Goal: Information Seeking & Learning: Learn about a topic

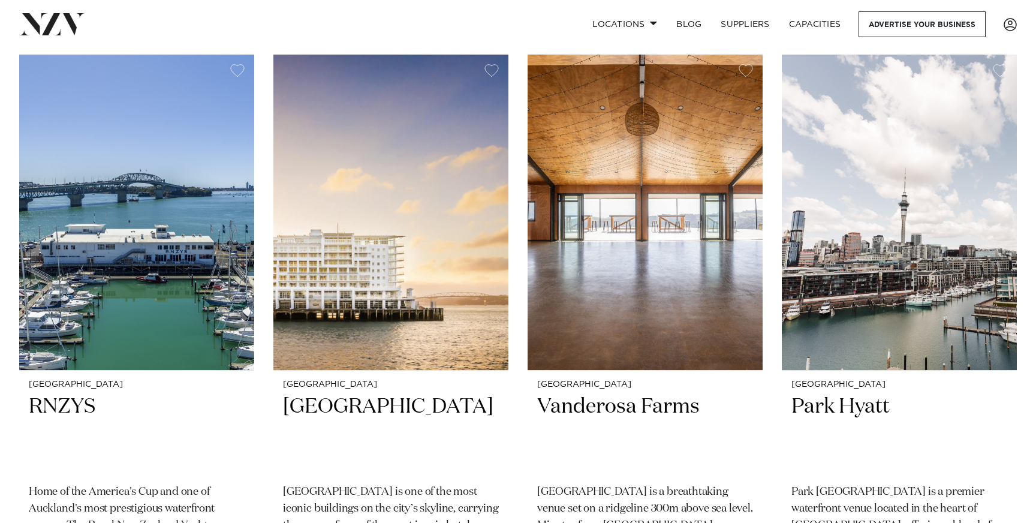
scroll to position [4595, 0]
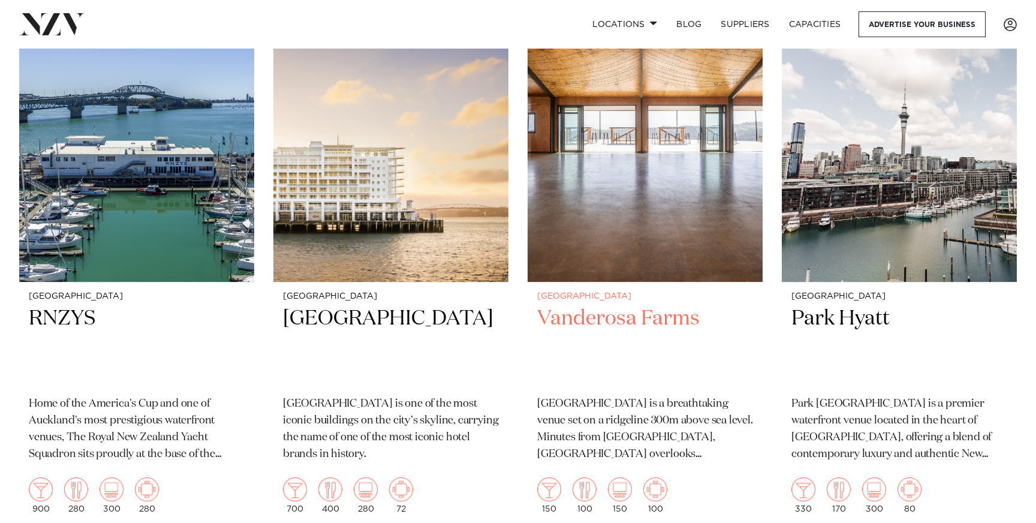
click at [581, 194] on img at bounding box center [645, 123] width 235 height 315
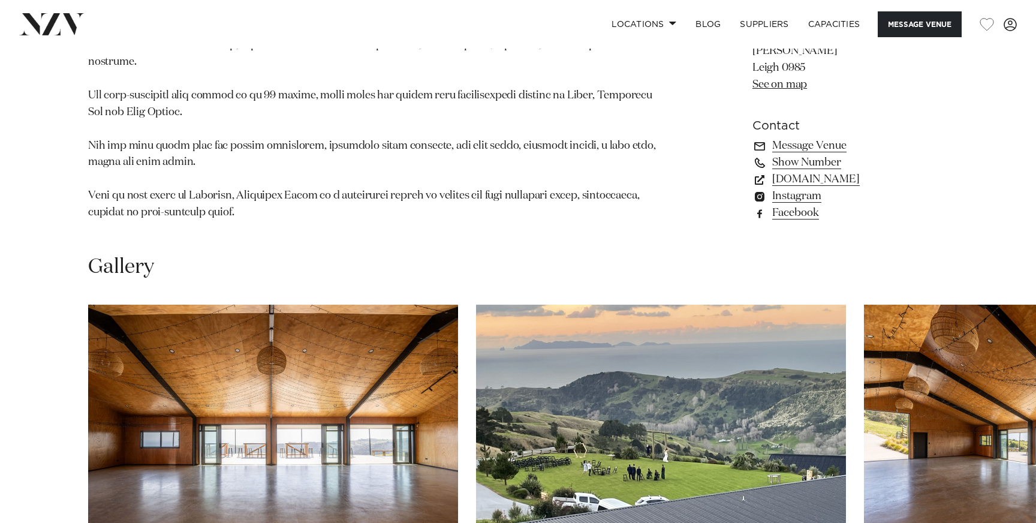
scroll to position [1033, 0]
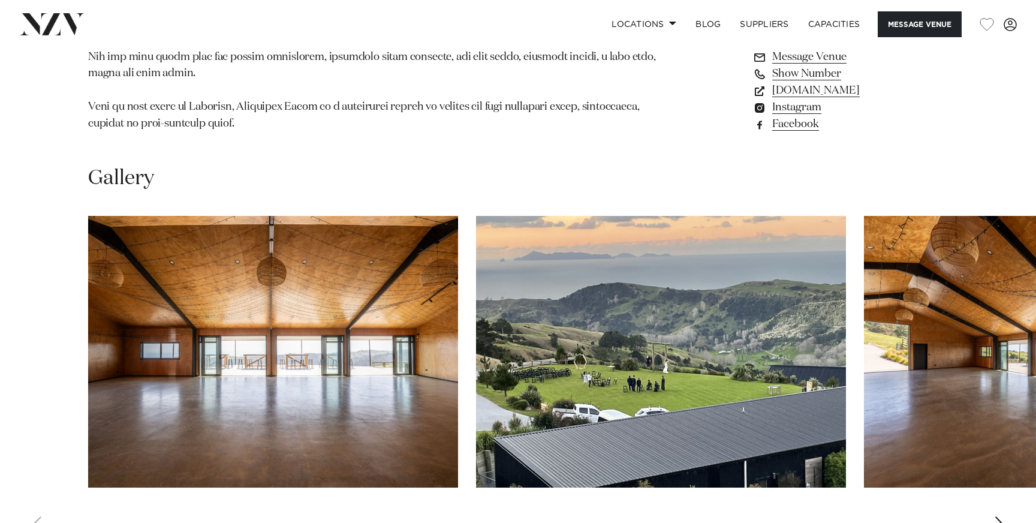
click at [1008, 503] on swiper-container at bounding box center [518, 380] width 1036 height 329
click at [995, 516] on div "Next slide" at bounding box center [1000, 525] width 12 height 19
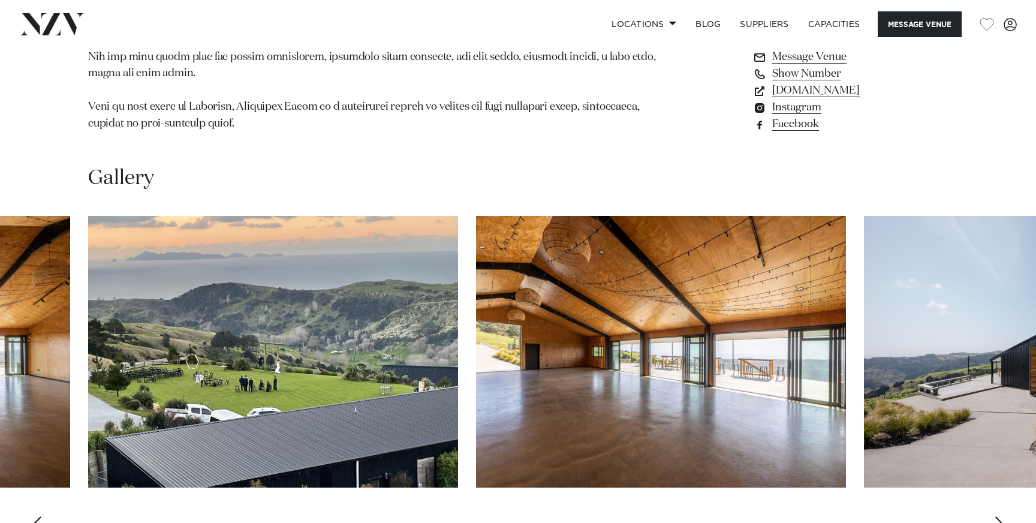
click at [998, 516] on div "Next slide" at bounding box center [1000, 525] width 12 height 19
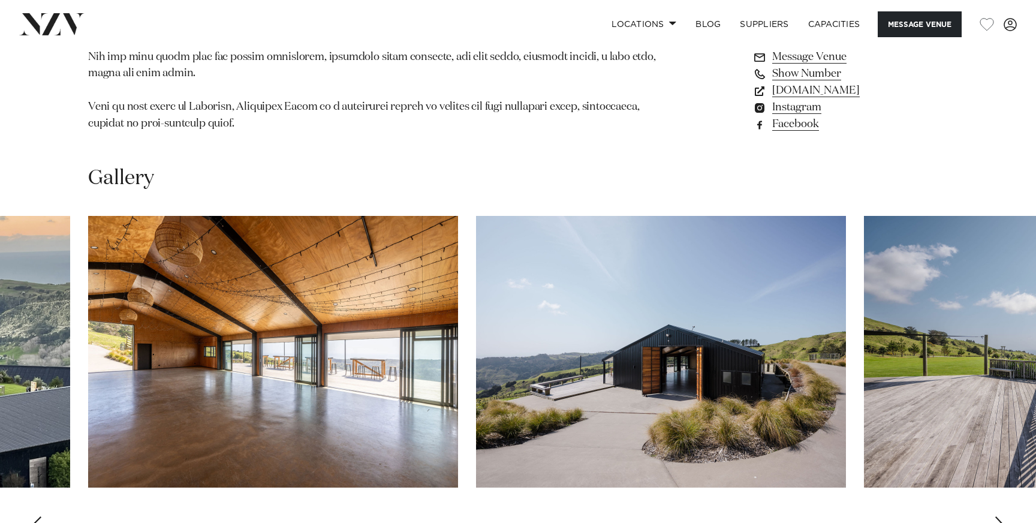
click at [998, 516] on div "Next slide" at bounding box center [1000, 525] width 12 height 19
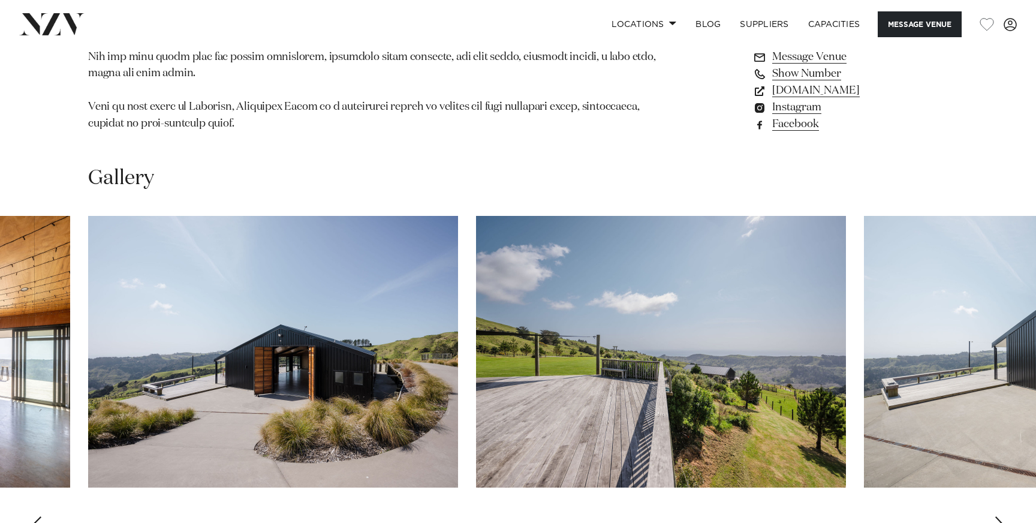
click at [998, 516] on div "Next slide" at bounding box center [1000, 525] width 12 height 19
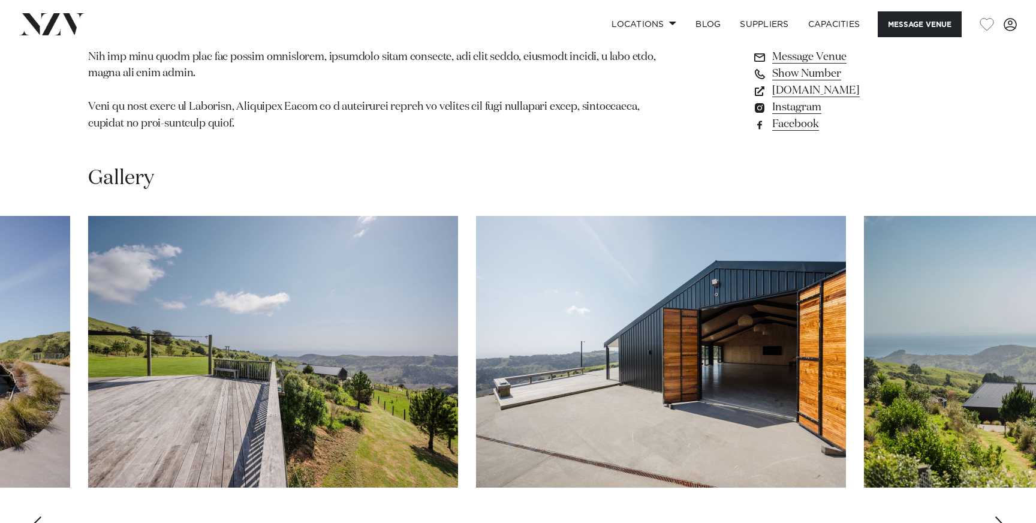
click at [998, 516] on div "Next slide" at bounding box center [1000, 525] width 12 height 19
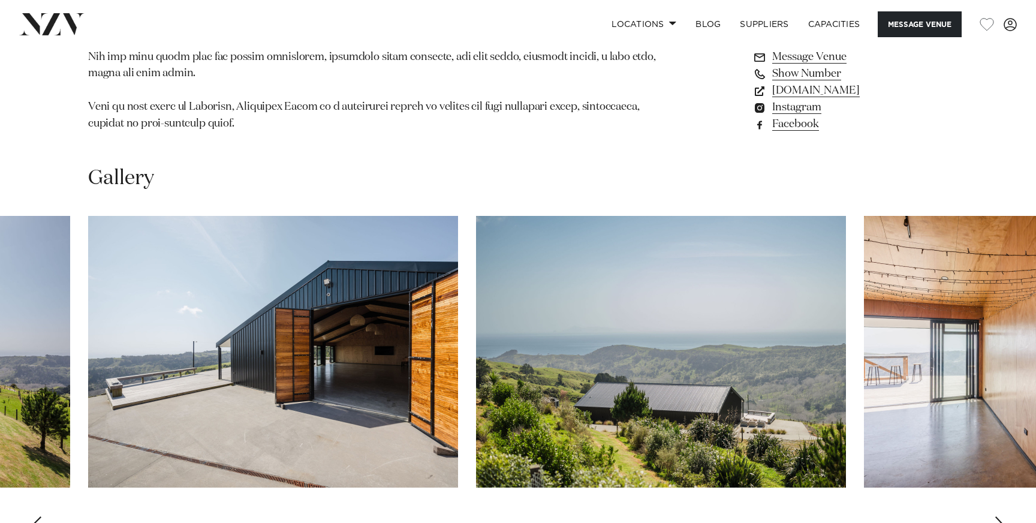
click at [998, 516] on div "Next slide" at bounding box center [1000, 525] width 12 height 19
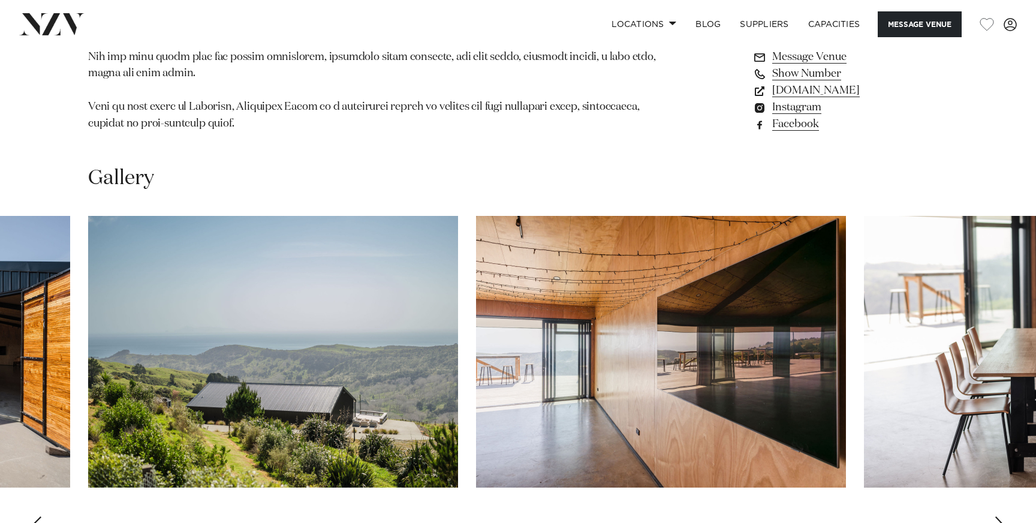
click at [998, 516] on div "Next slide" at bounding box center [1000, 525] width 12 height 19
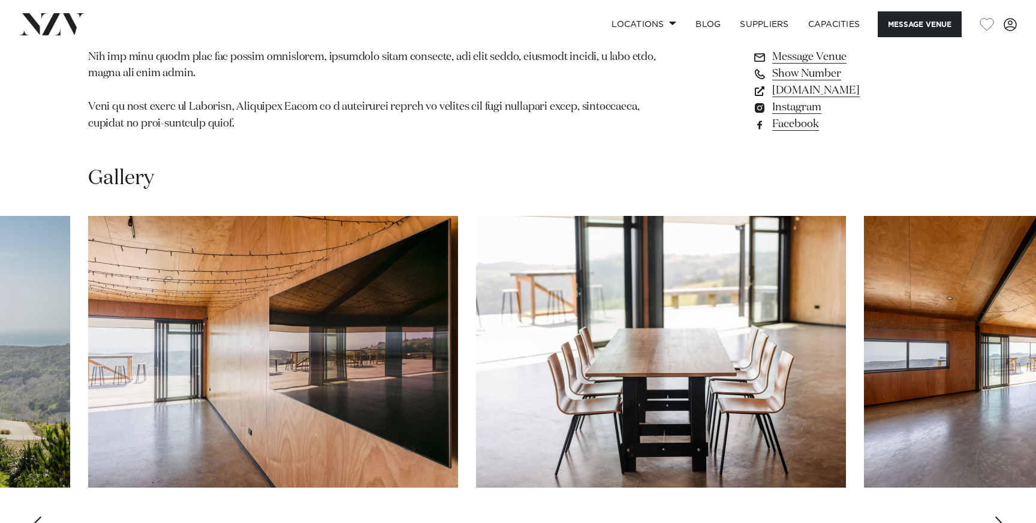
click at [998, 516] on div "Next slide" at bounding box center [1000, 525] width 12 height 19
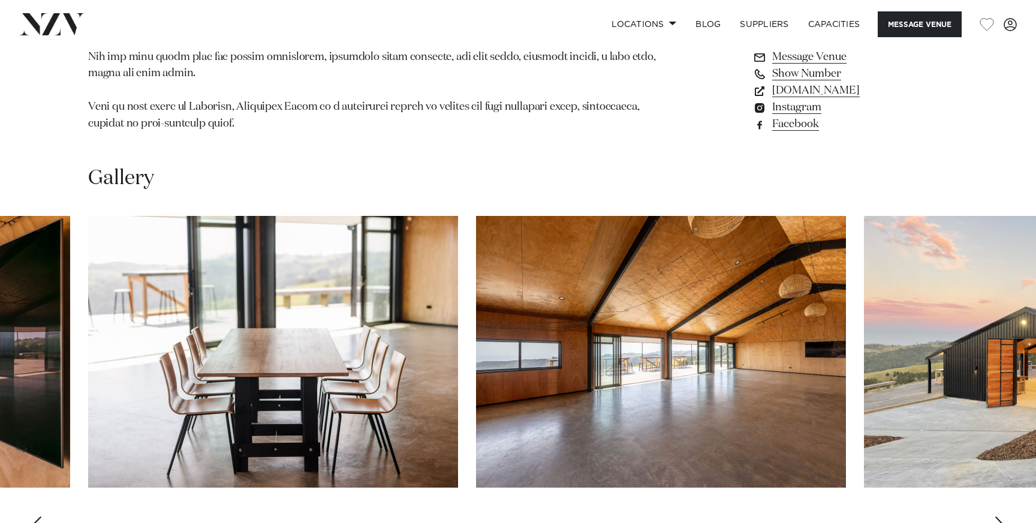
click at [998, 516] on div "Next slide" at bounding box center [1000, 525] width 12 height 19
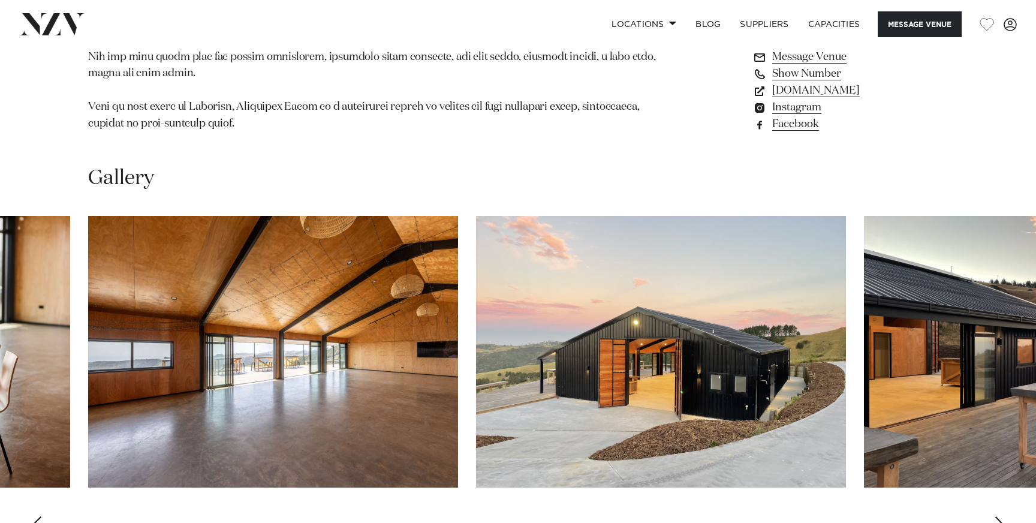
click at [998, 516] on div "Next slide" at bounding box center [1000, 525] width 12 height 19
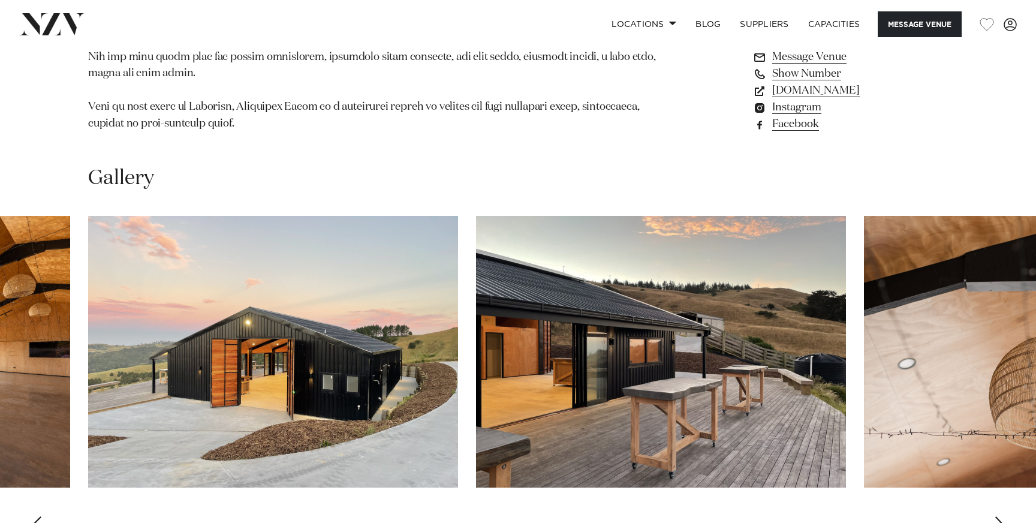
click at [998, 516] on div "Next slide" at bounding box center [1000, 525] width 12 height 19
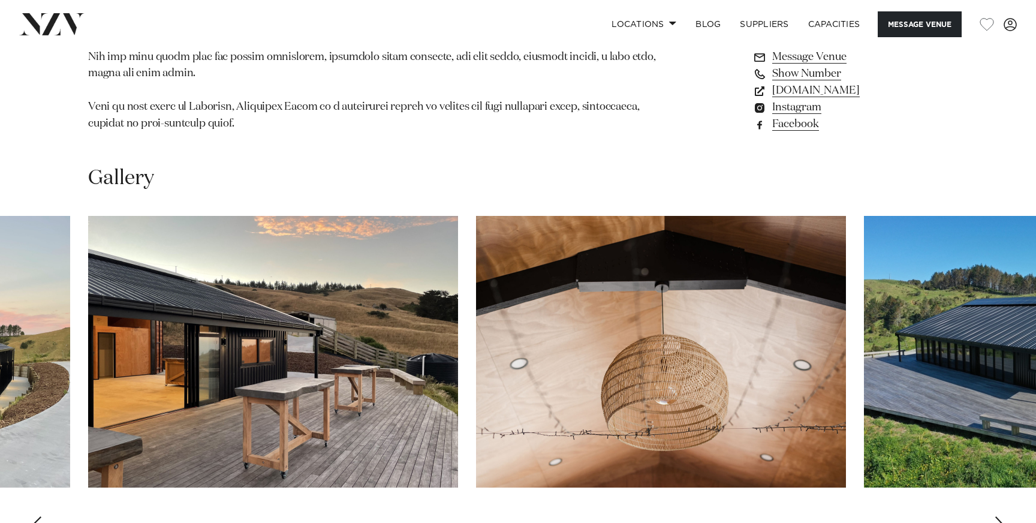
click at [998, 516] on div "Next slide" at bounding box center [1000, 525] width 12 height 19
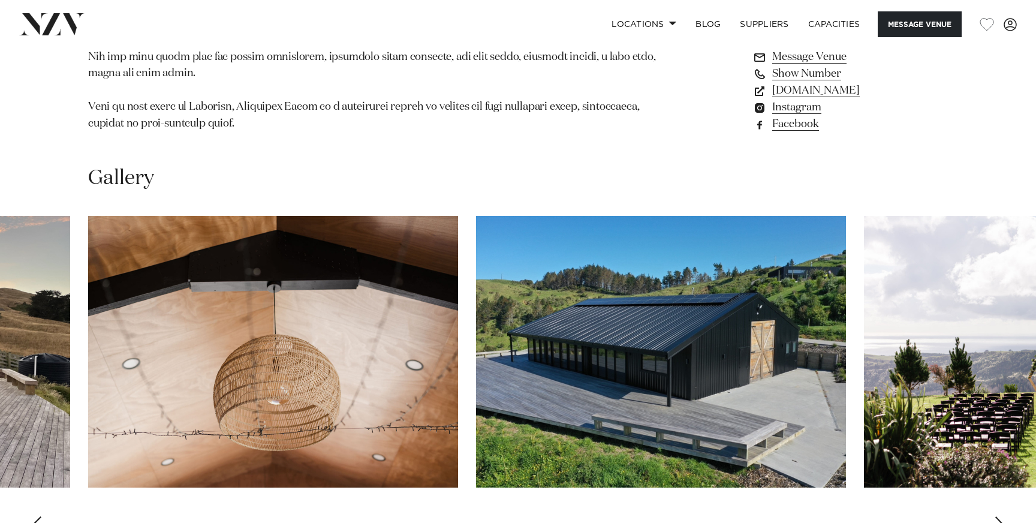
click at [998, 516] on div "Next slide" at bounding box center [1000, 525] width 12 height 19
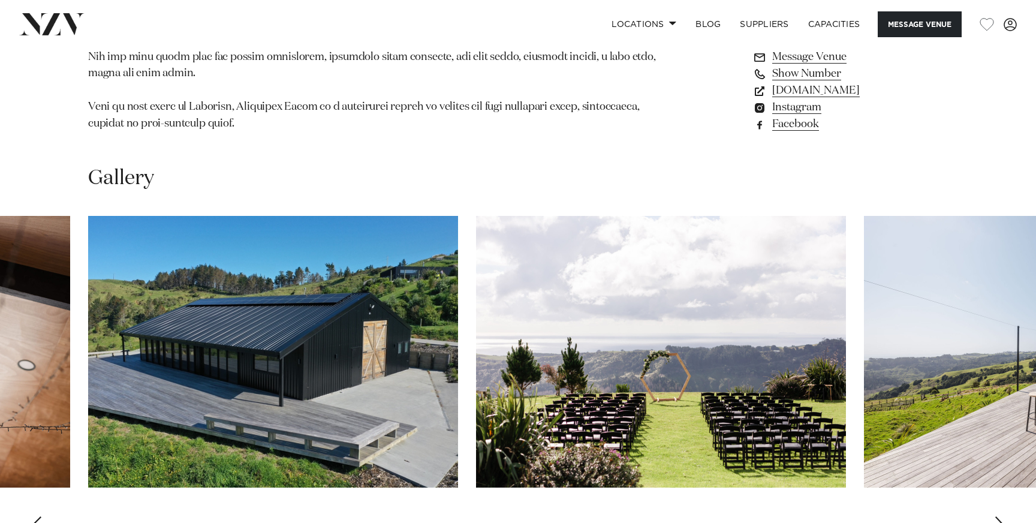
click at [998, 516] on div "Next slide" at bounding box center [1000, 525] width 12 height 19
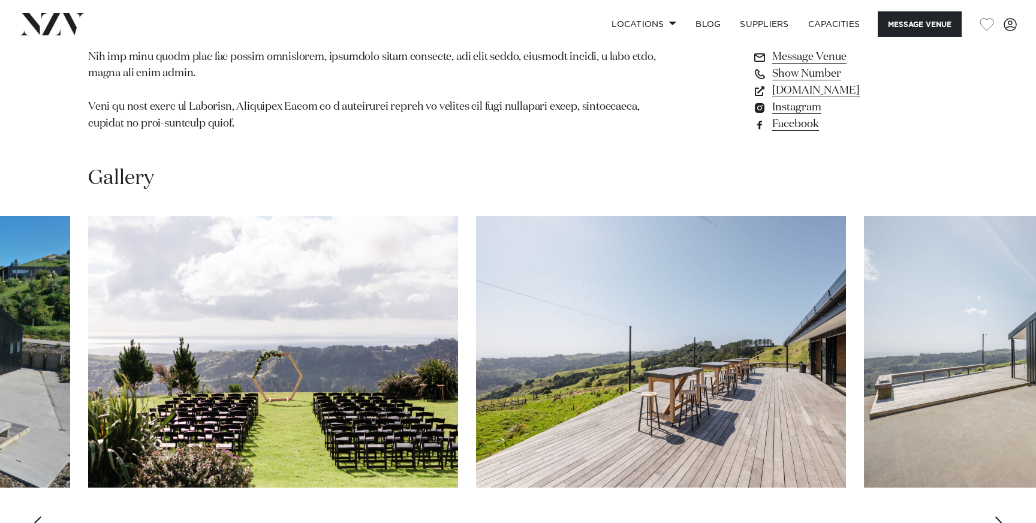
click at [998, 516] on div "Next slide" at bounding box center [1000, 525] width 12 height 19
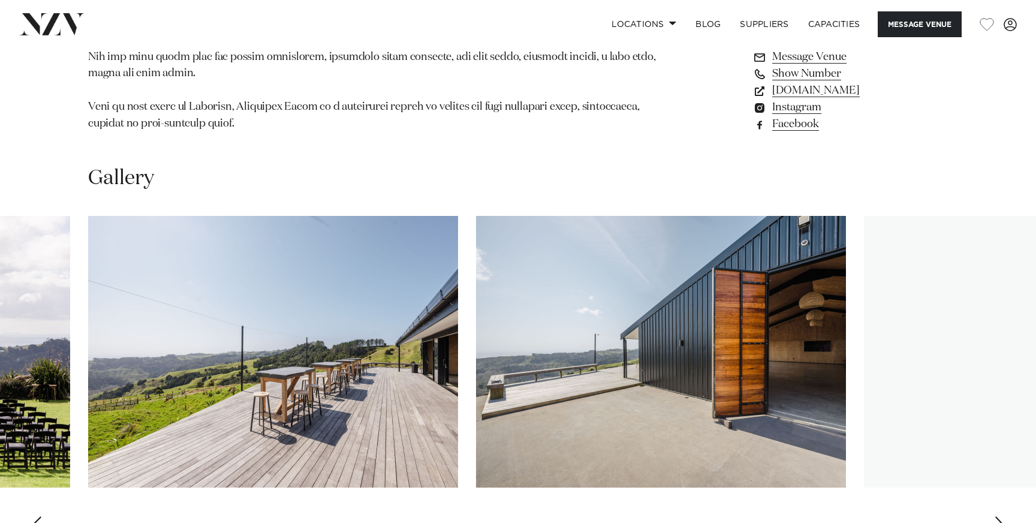
click at [998, 516] on div "Next slide" at bounding box center [1000, 525] width 12 height 19
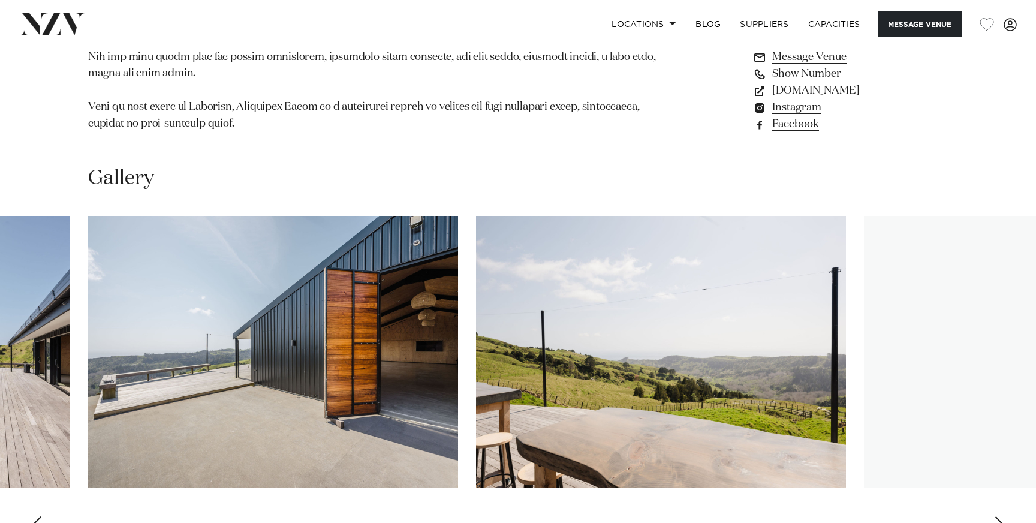
click at [998, 516] on div "Next slide" at bounding box center [1000, 525] width 12 height 19
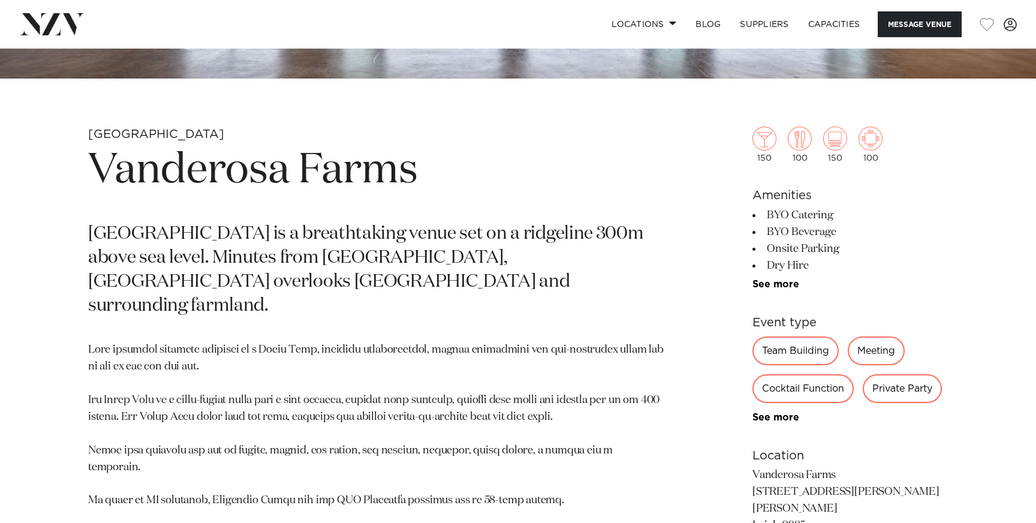
scroll to position [313, 0]
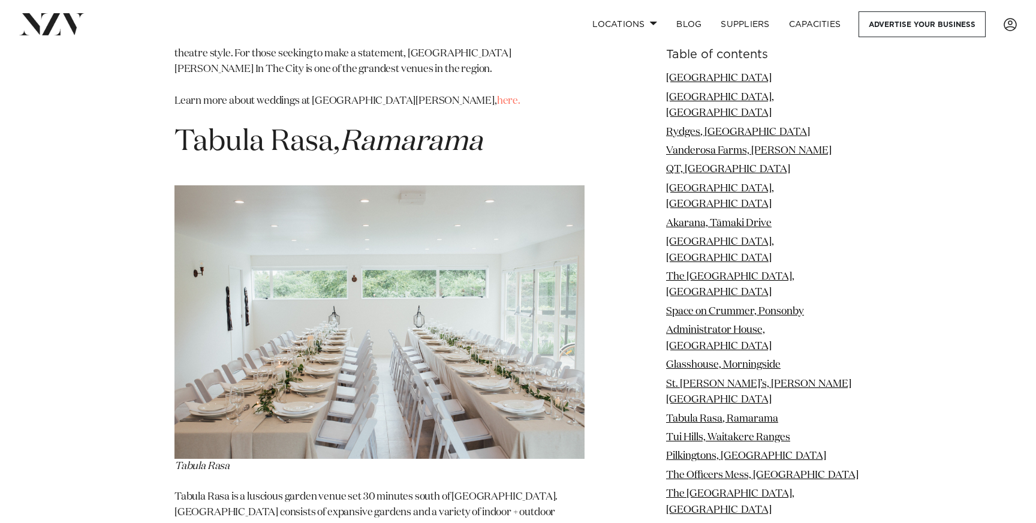
scroll to position [7890, 0]
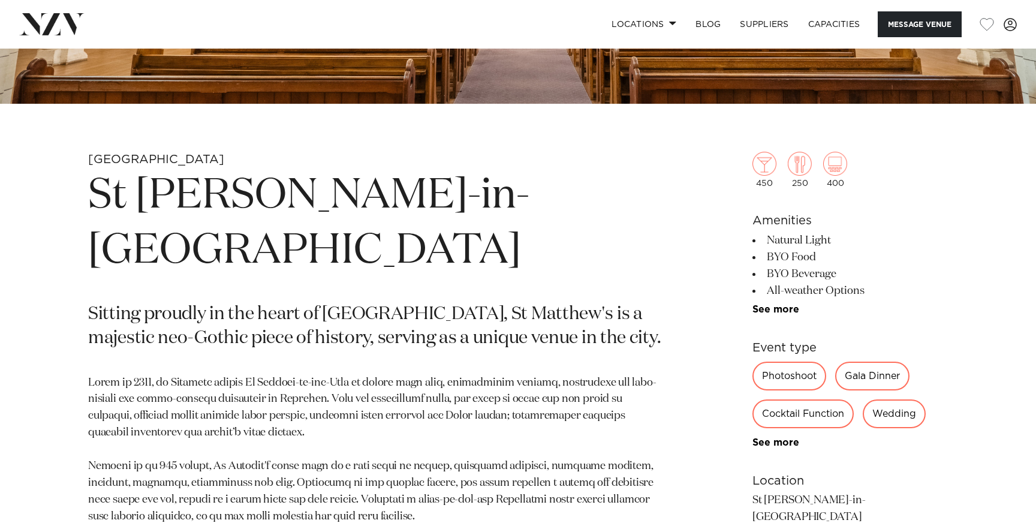
scroll to position [503, 0]
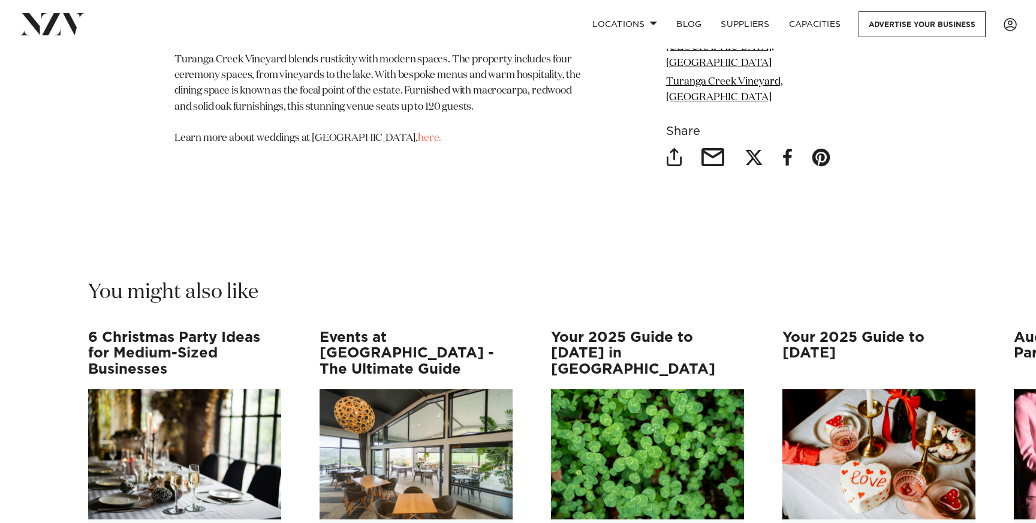
scroll to position [21369, 0]
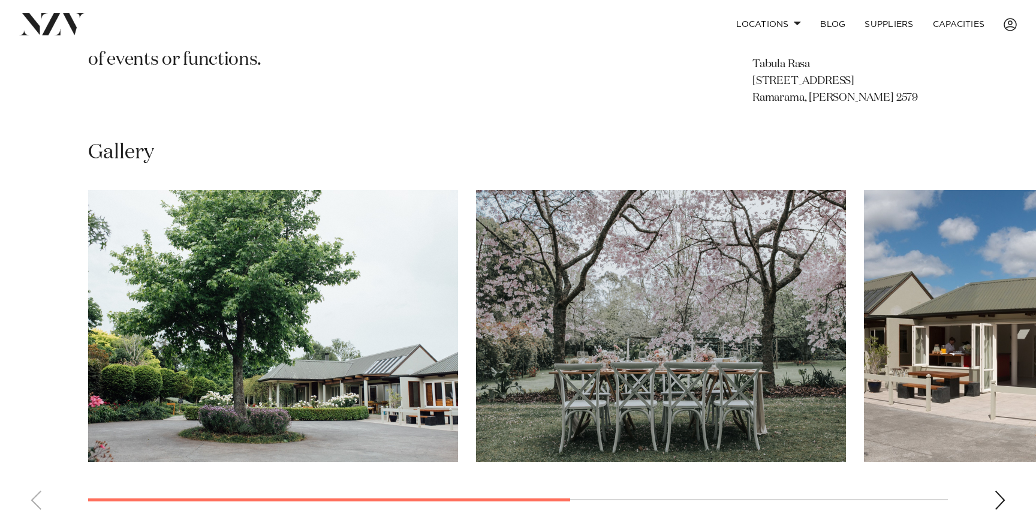
scroll to position [856, 0]
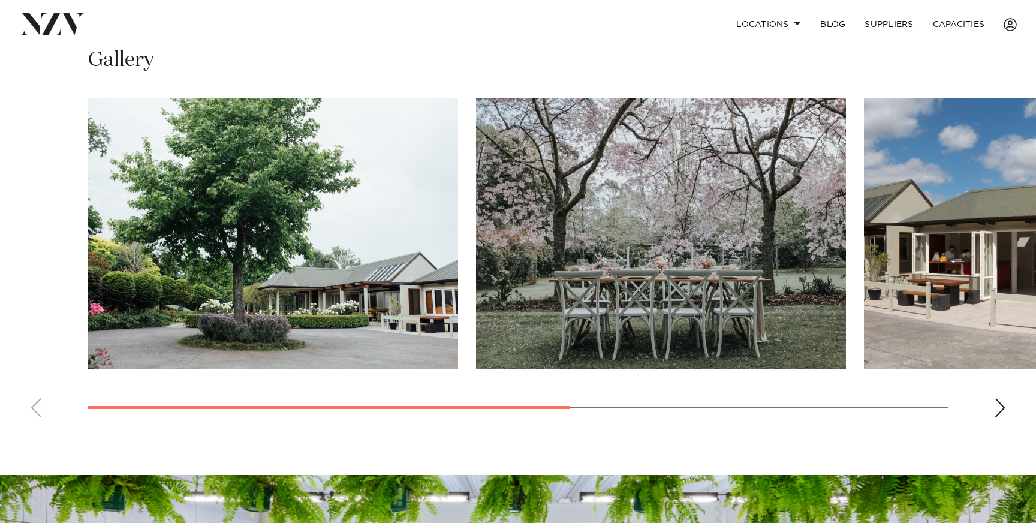
click at [1005, 399] on div "Next slide" at bounding box center [1000, 407] width 12 height 19
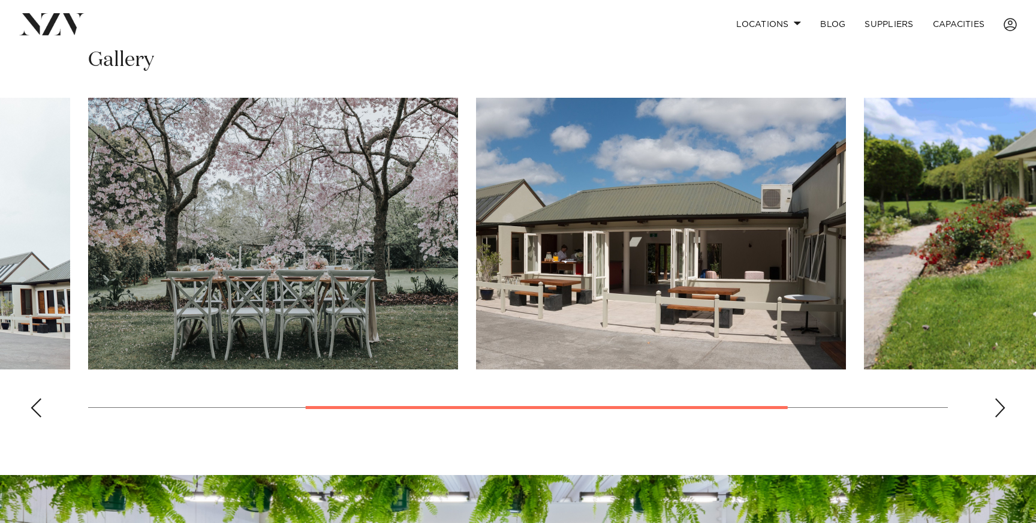
click at [1001, 405] on div "Next slide" at bounding box center [1000, 407] width 12 height 19
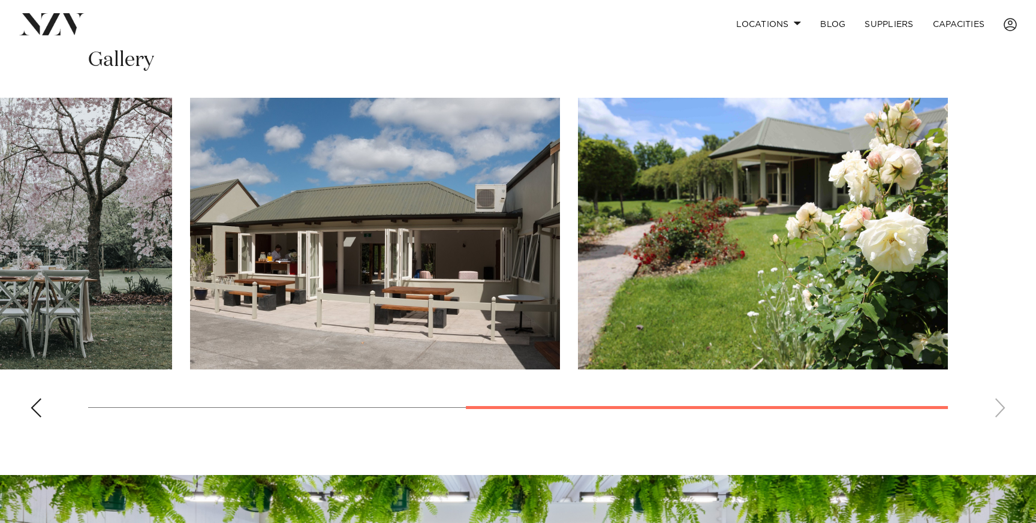
click at [1001, 405] on swiper-container at bounding box center [518, 262] width 1036 height 329
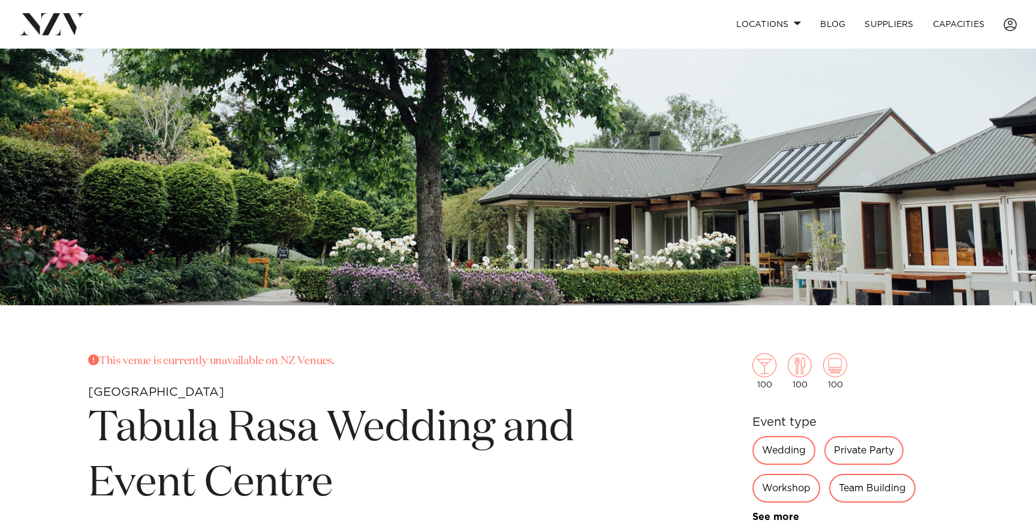
scroll to position [285, 0]
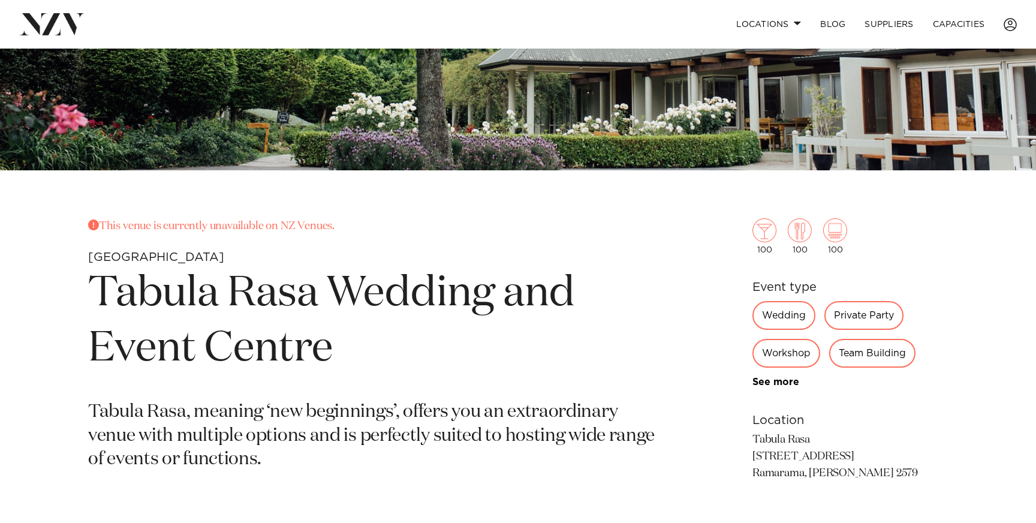
scroll to position [640, 0]
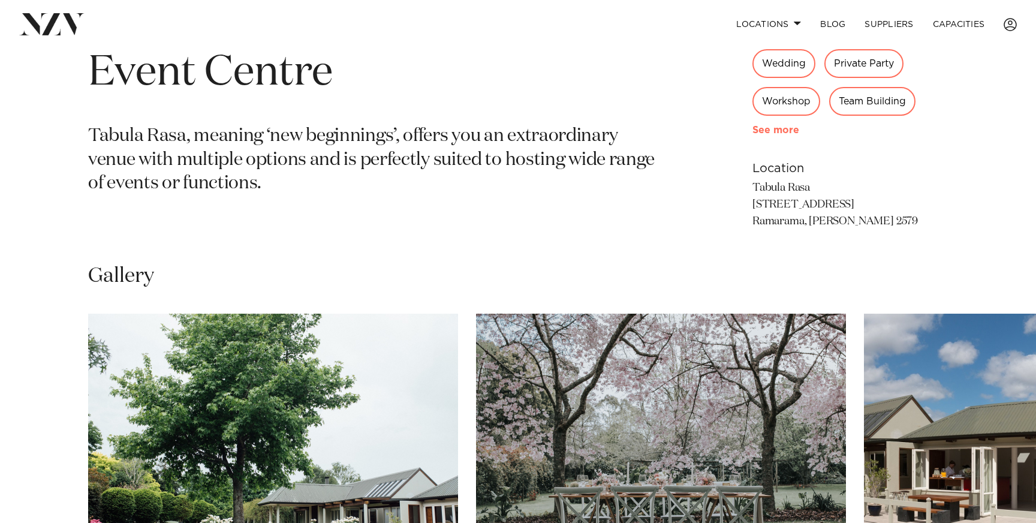
click at [780, 128] on link "See more" at bounding box center [799, 130] width 94 height 10
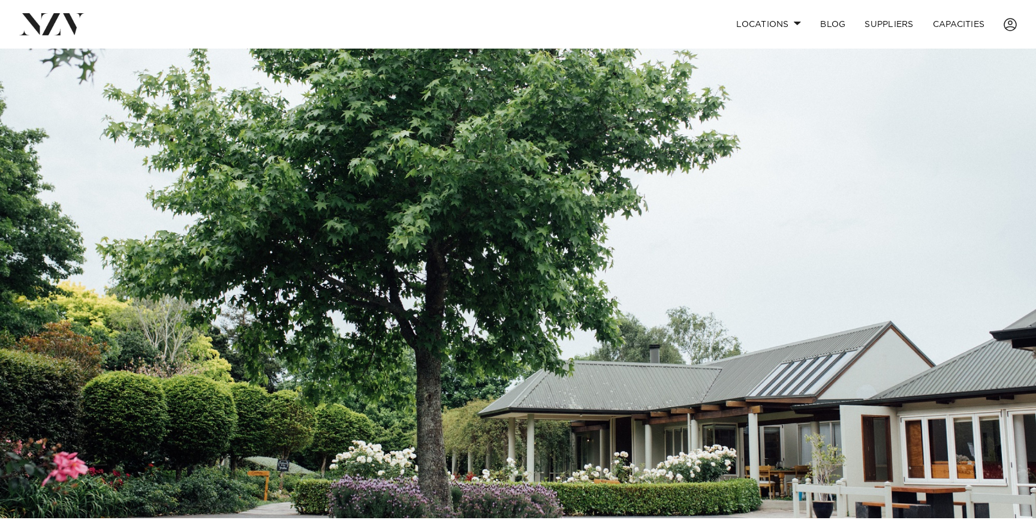
scroll to position [0, 0]
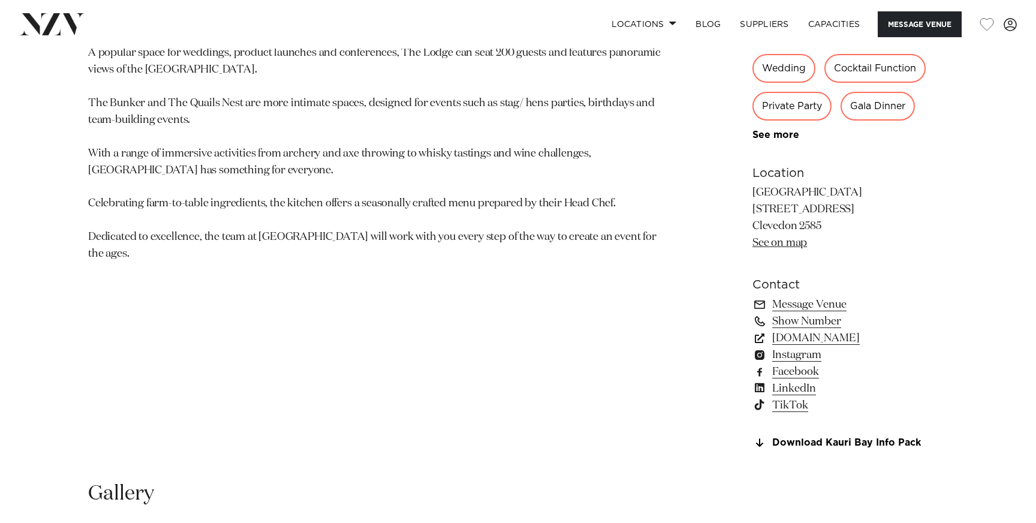
scroll to position [639, 0]
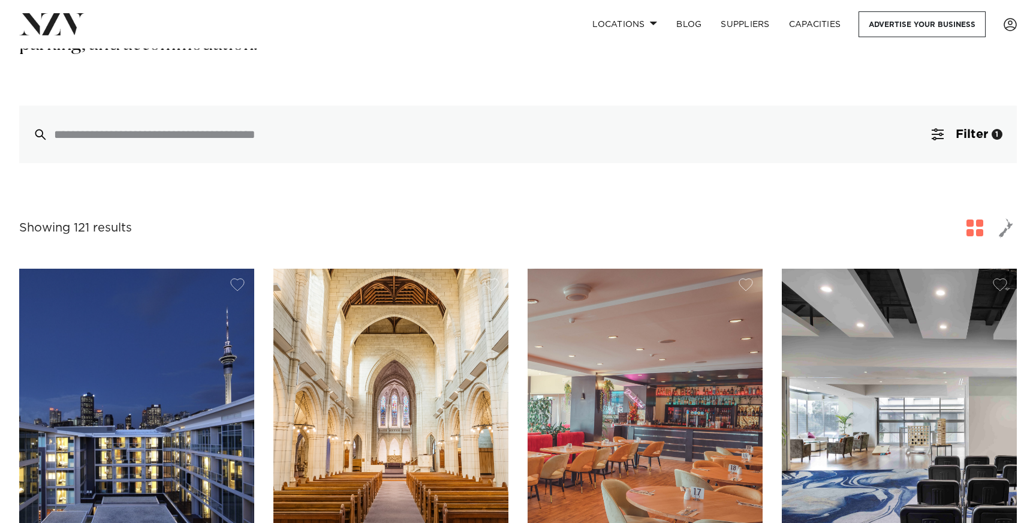
scroll to position [406, 0]
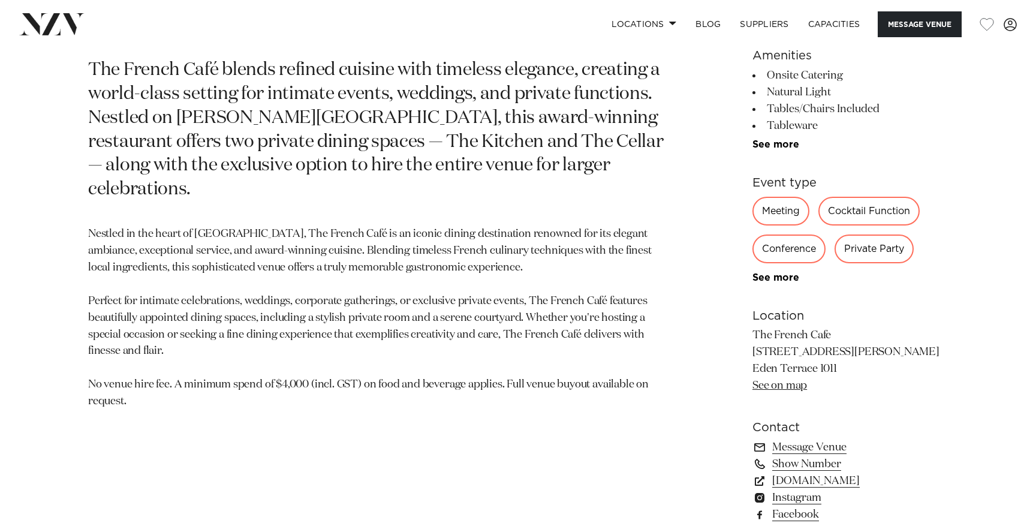
scroll to position [628, 0]
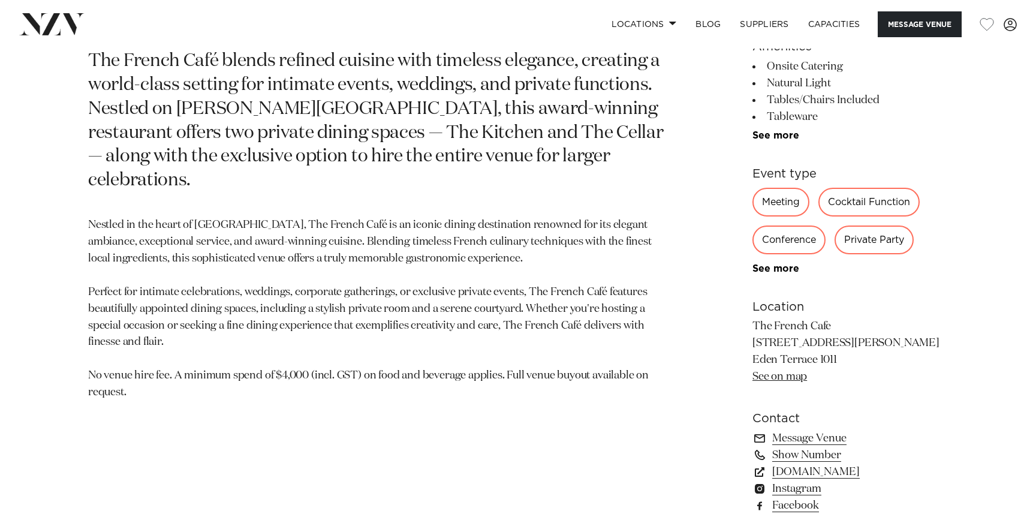
click at [761, 276] on div "100 100 40 35 Amenities Onsite Catering Natural Light Tables/Chairs Included Ta…" at bounding box center [849, 221] width 195 height 585
click at [758, 269] on link "See more" at bounding box center [799, 269] width 94 height 10
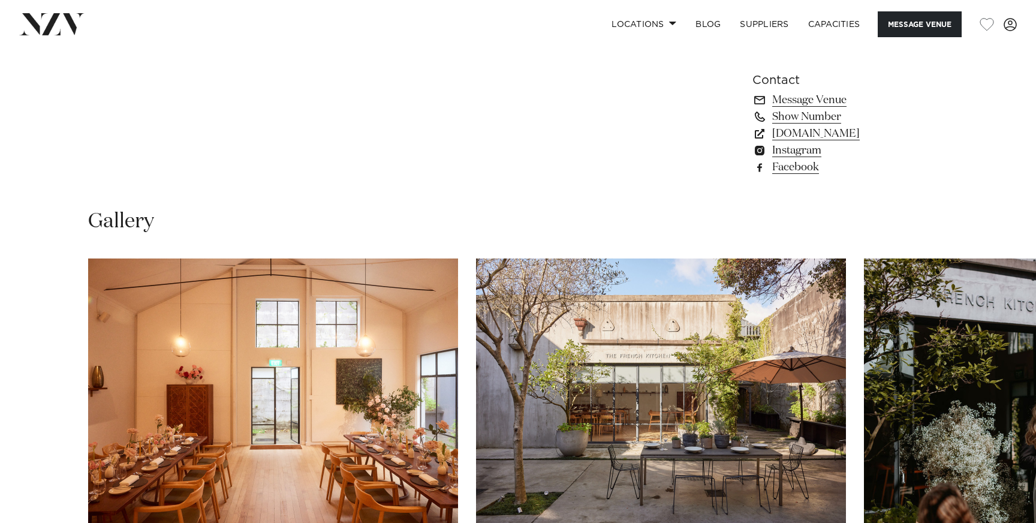
scroll to position [1327, 0]
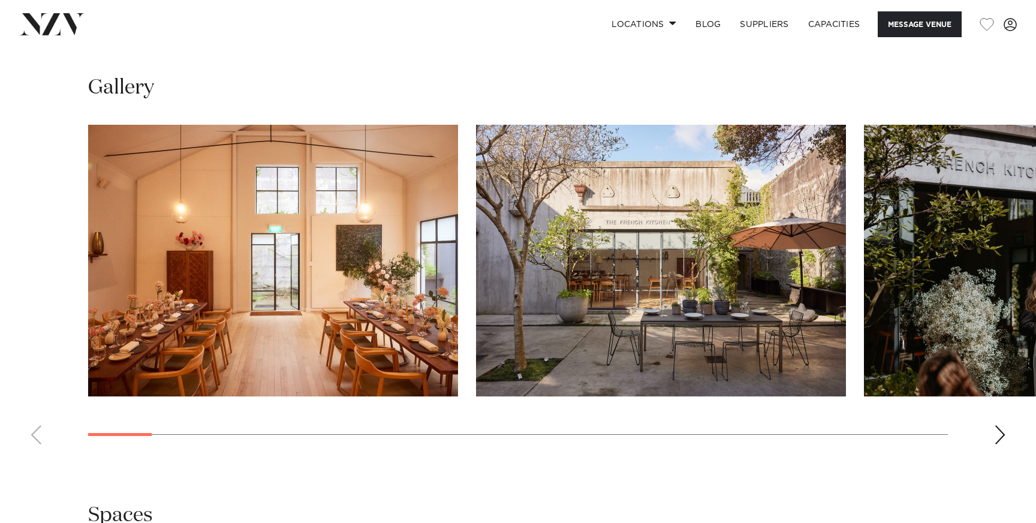
click at [985, 442] on swiper-container at bounding box center [518, 289] width 1036 height 329
click at [999, 438] on div "Next slide" at bounding box center [1000, 434] width 12 height 19
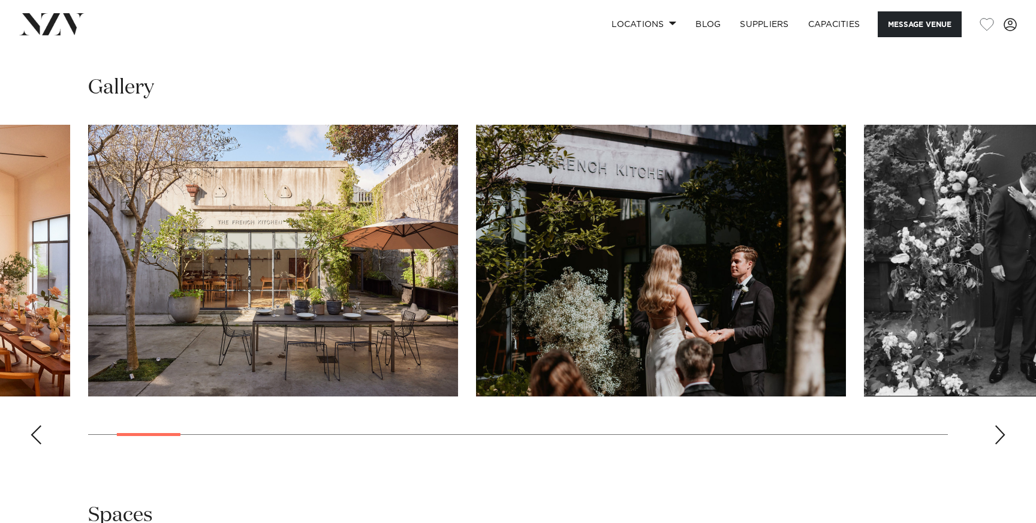
click at [1008, 444] on swiper-container at bounding box center [518, 289] width 1036 height 329
click at [1001, 444] on div "Next slide" at bounding box center [1000, 434] width 12 height 19
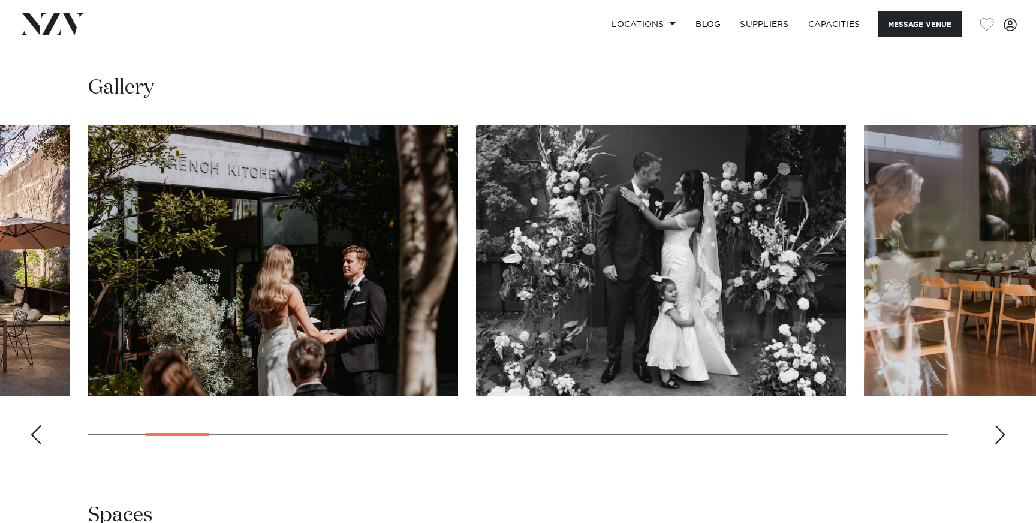
click at [999, 441] on div "Next slide" at bounding box center [1000, 434] width 12 height 19
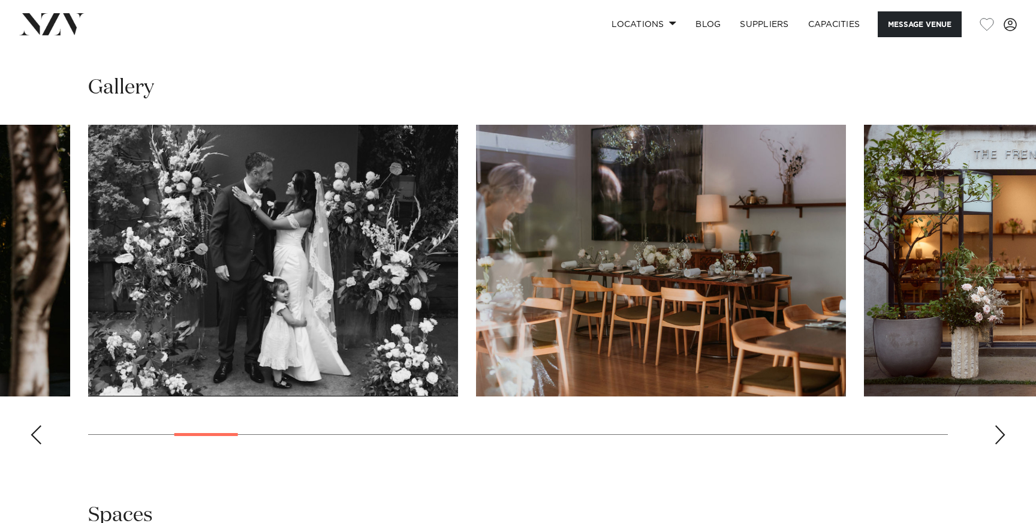
click at [999, 441] on div "Next slide" at bounding box center [1000, 434] width 12 height 19
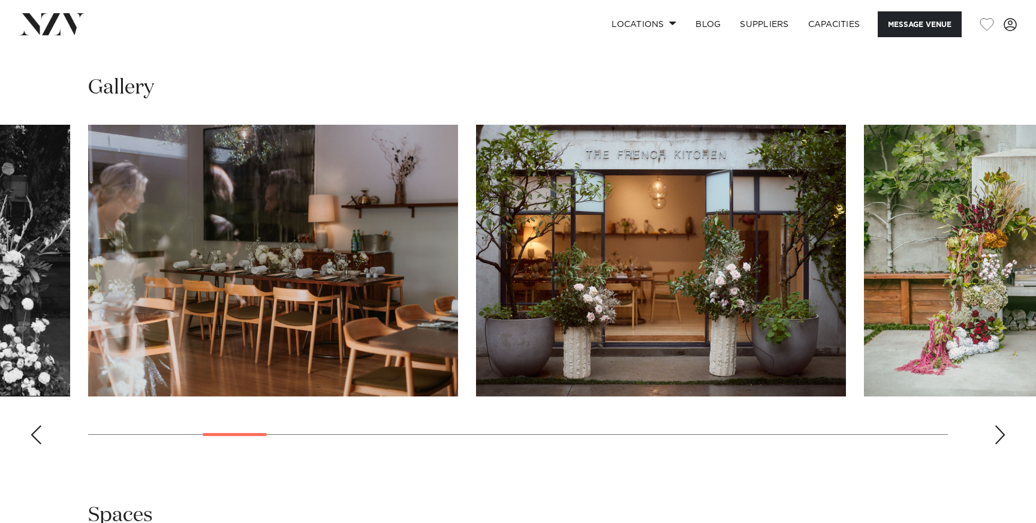
click at [1000, 442] on div "Next slide" at bounding box center [1000, 434] width 12 height 19
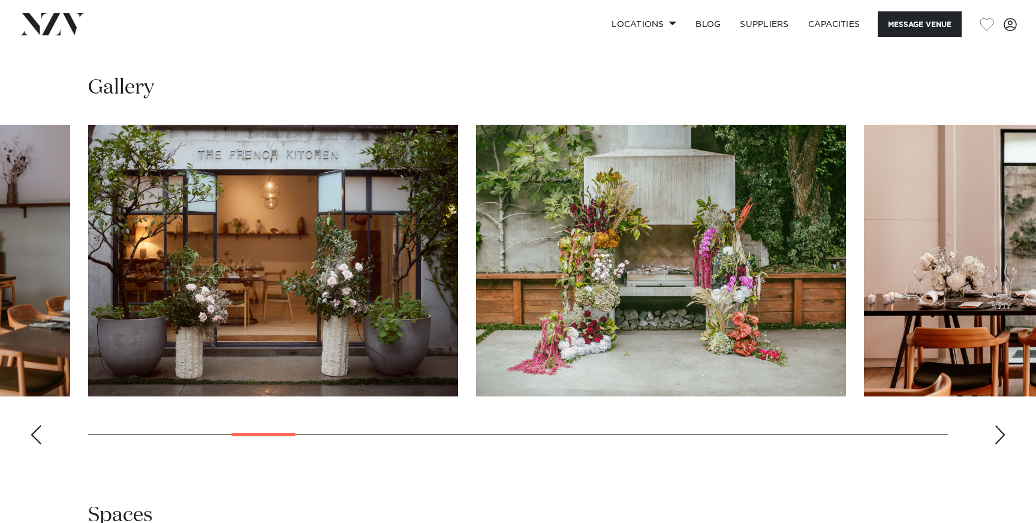
click at [1000, 443] on div "Next slide" at bounding box center [1000, 434] width 12 height 19
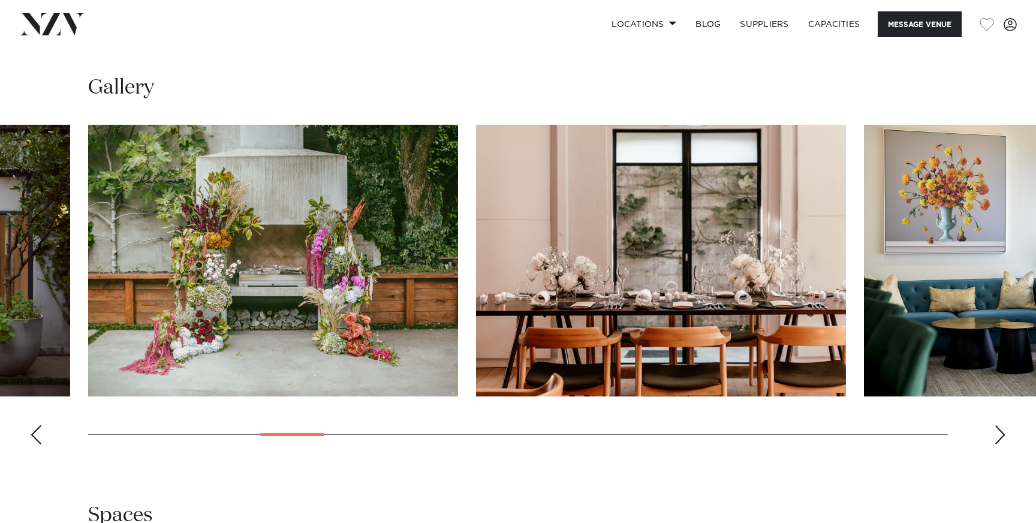
click at [1000, 444] on div "Next slide" at bounding box center [1000, 434] width 12 height 19
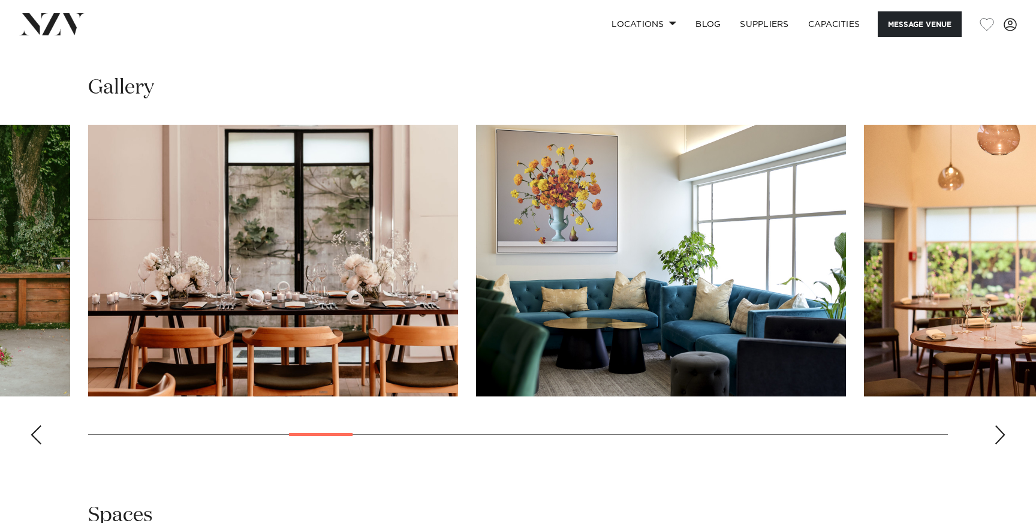
click at [998, 441] on div "Next slide" at bounding box center [1000, 434] width 12 height 19
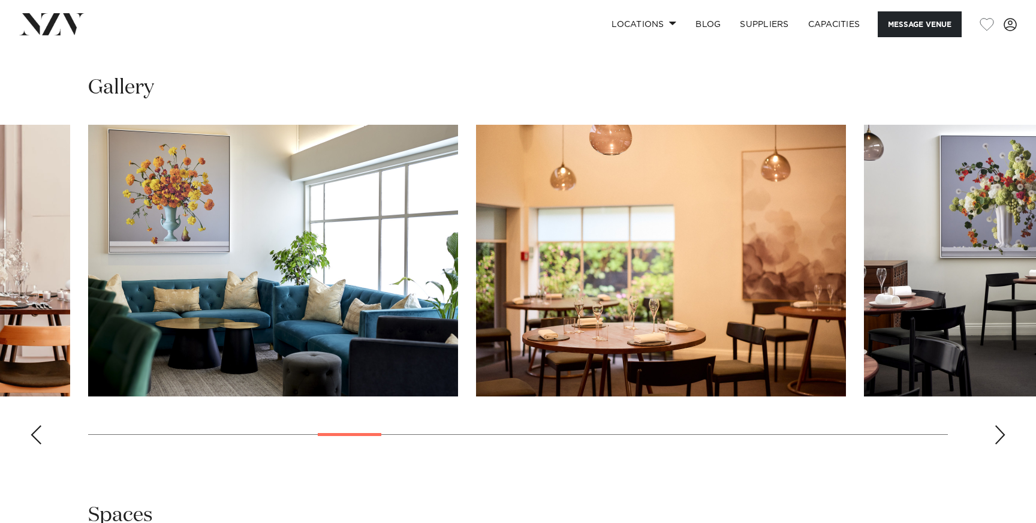
click at [998, 441] on div "Next slide" at bounding box center [1000, 434] width 12 height 19
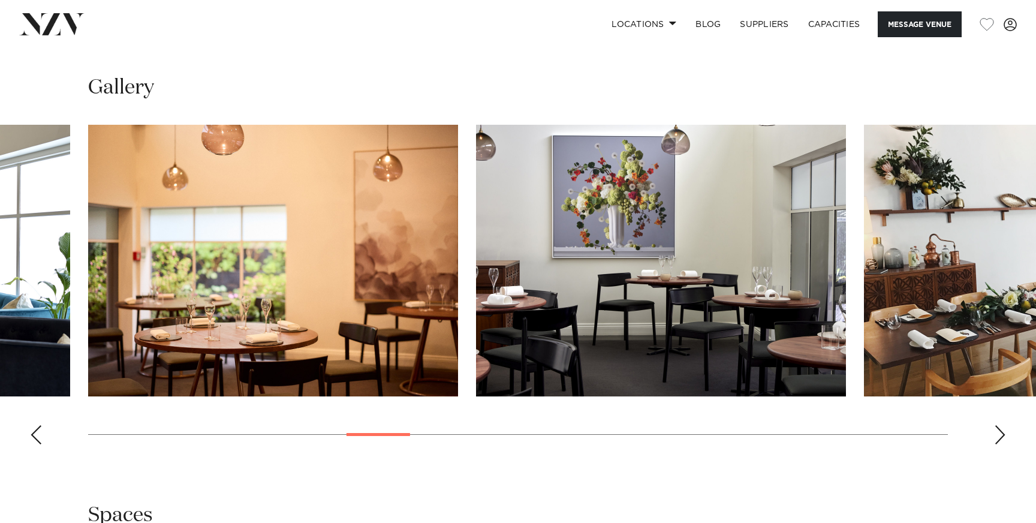
click at [998, 441] on div "Next slide" at bounding box center [1000, 434] width 12 height 19
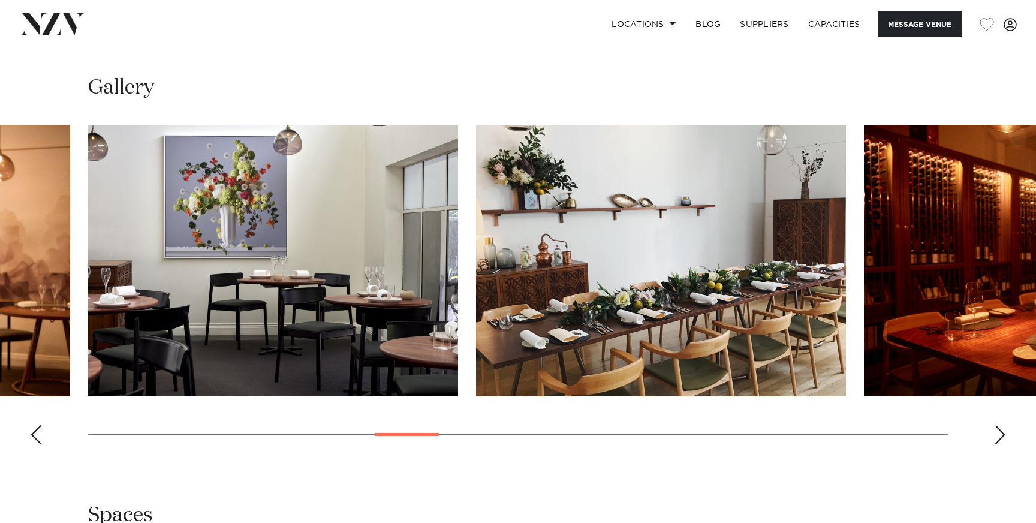
click at [998, 441] on div "Next slide" at bounding box center [1000, 434] width 12 height 19
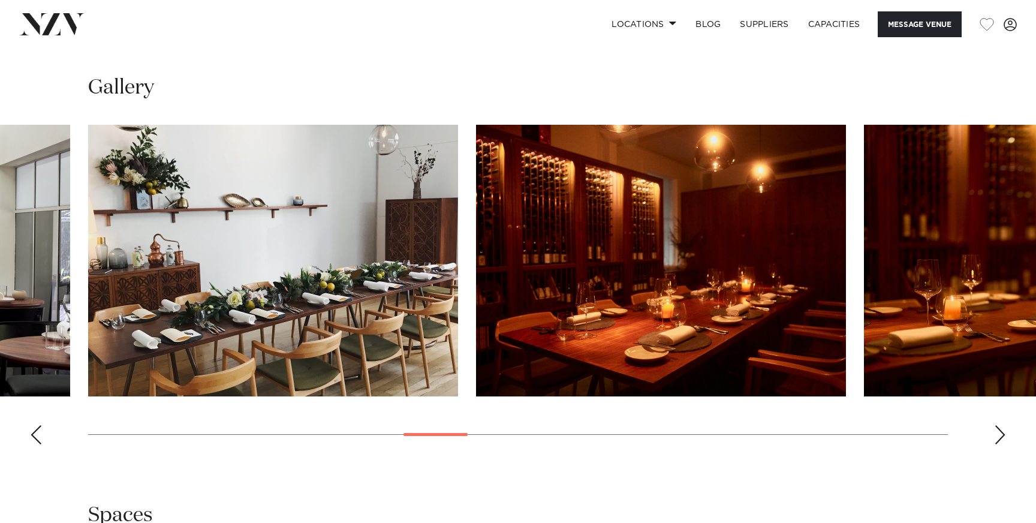
click at [998, 441] on div "Next slide" at bounding box center [1000, 434] width 12 height 19
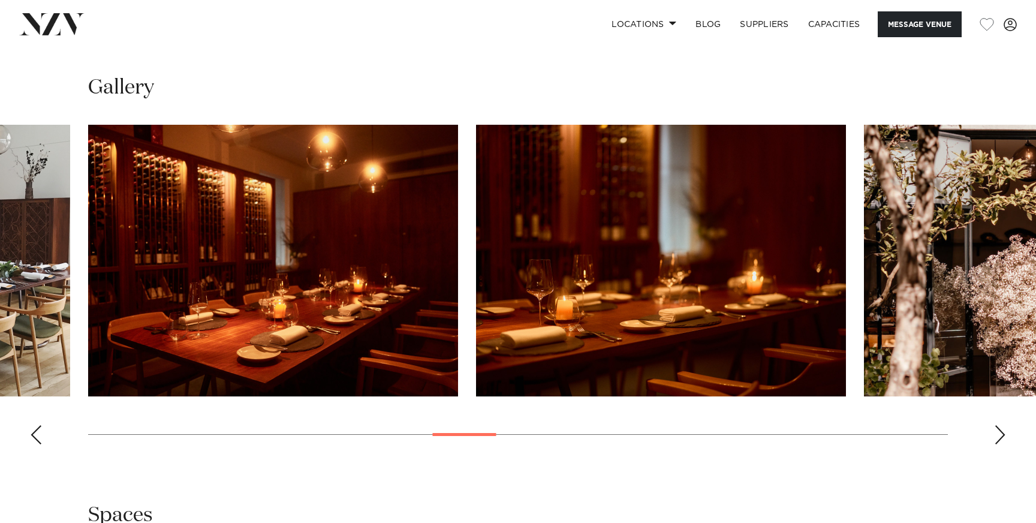
click at [998, 443] on div "Next slide" at bounding box center [1000, 434] width 12 height 19
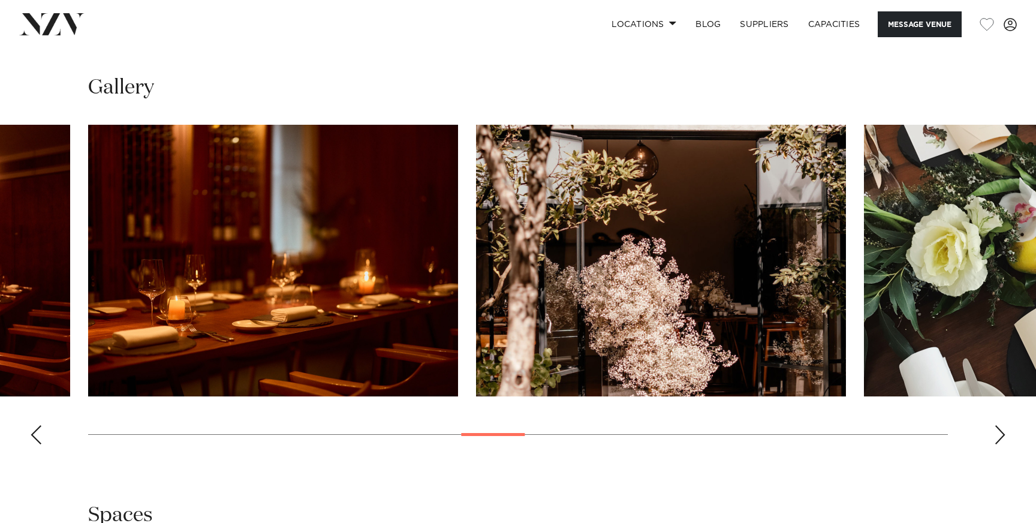
click at [998, 443] on div "Next slide" at bounding box center [1000, 434] width 12 height 19
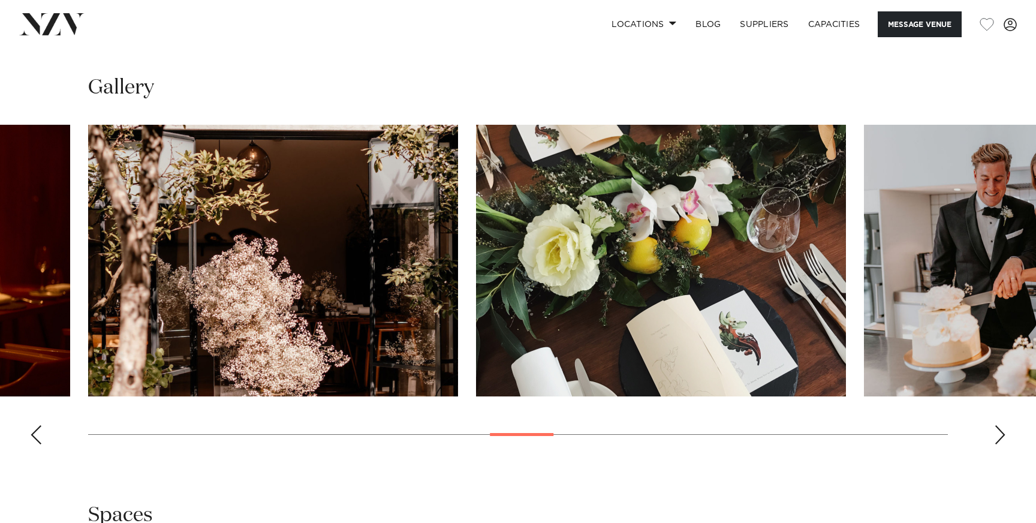
click at [998, 444] on div "Next slide" at bounding box center [1000, 434] width 12 height 19
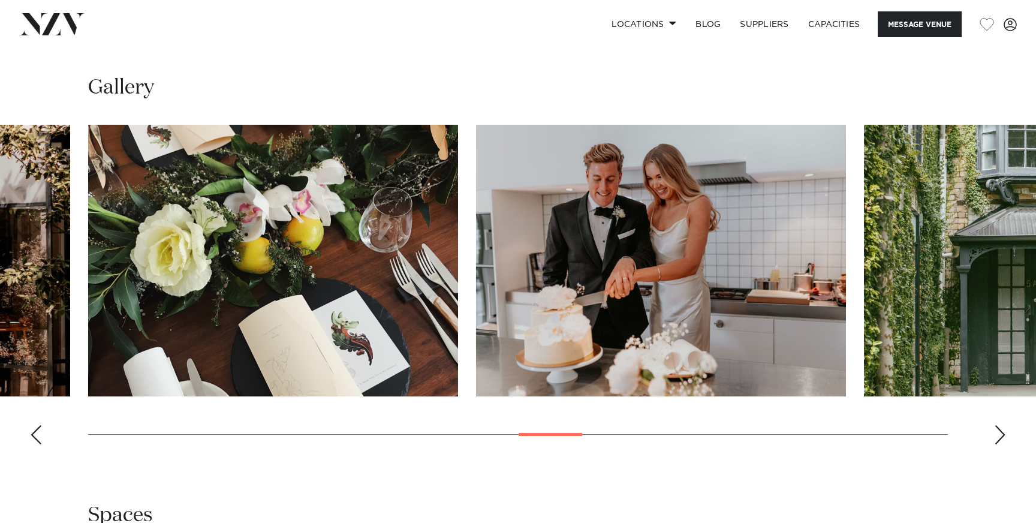
click at [998, 444] on div "Next slide" at bounding box center [1000, 434] width 12 height 19
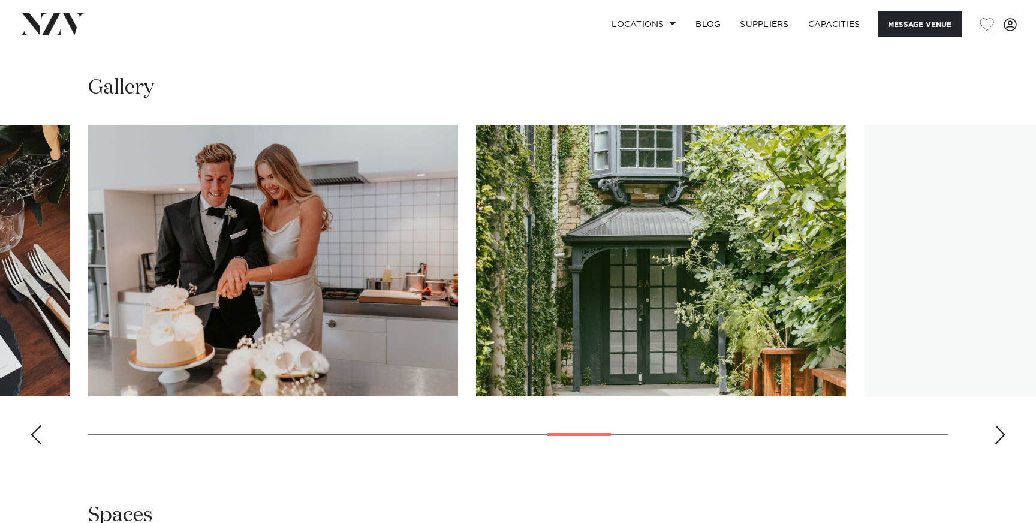
click at [998, 444] on div "Next slide" at bounding box center [1000, 434] width 12 height 19
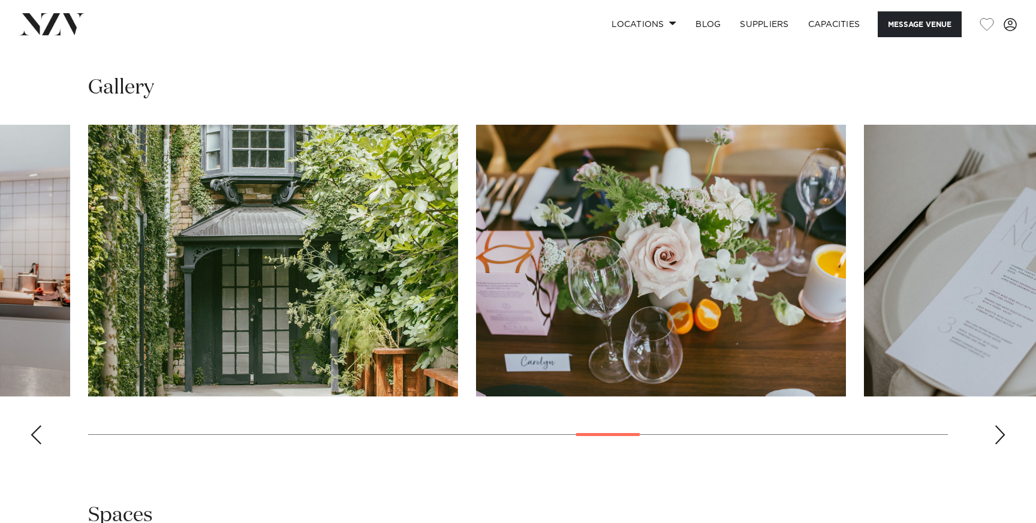
click at [998, 444] on div "Next slide" at bounding box center [1000, 434] width 12 height 19
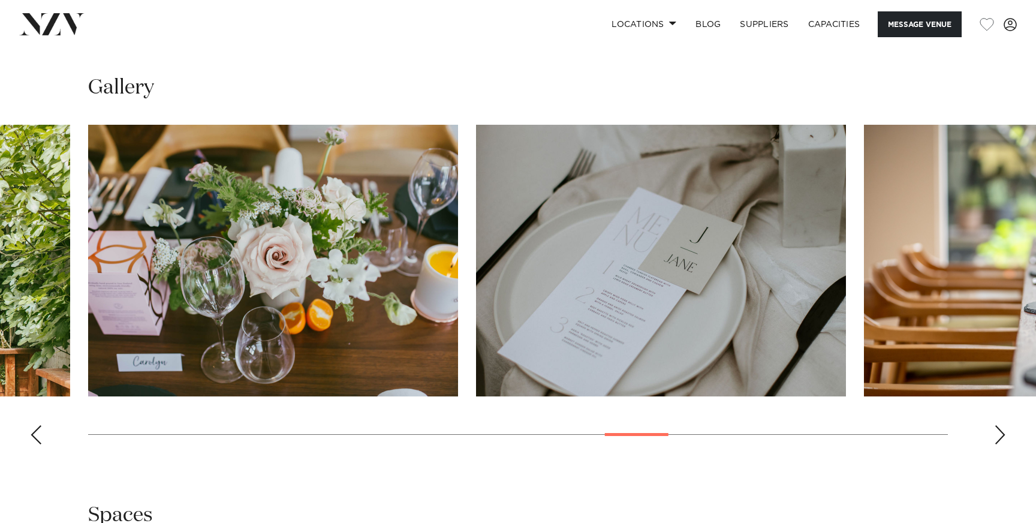
click at [998, 444] on div "Next slide" at bounding box center [1000, 434] width 12 height 19
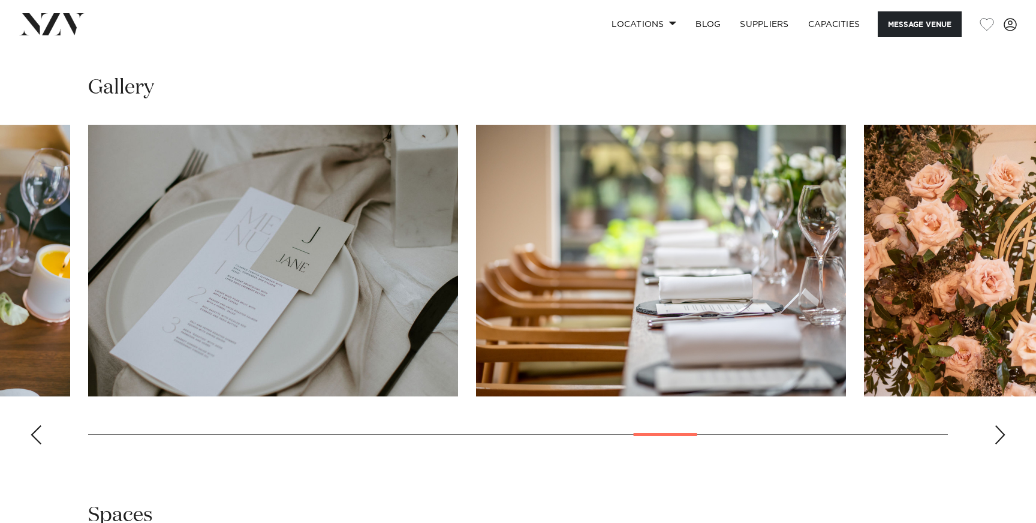
click at [998, 444] on div "Next slide" at bounding box center [1000, 434] width 12 height 19
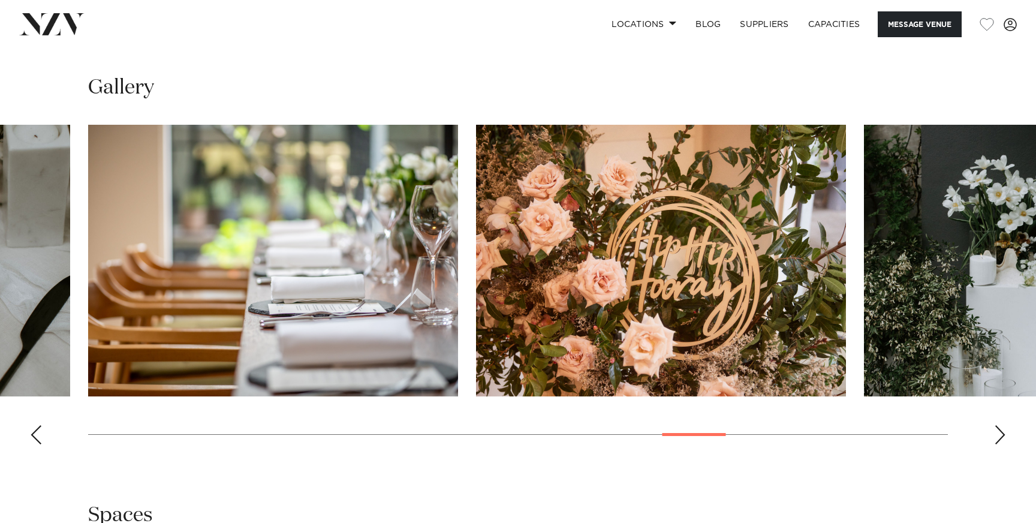
click at [998, 444] on div "Next slide" at bounding box center [1000, 434] width 12 height 19
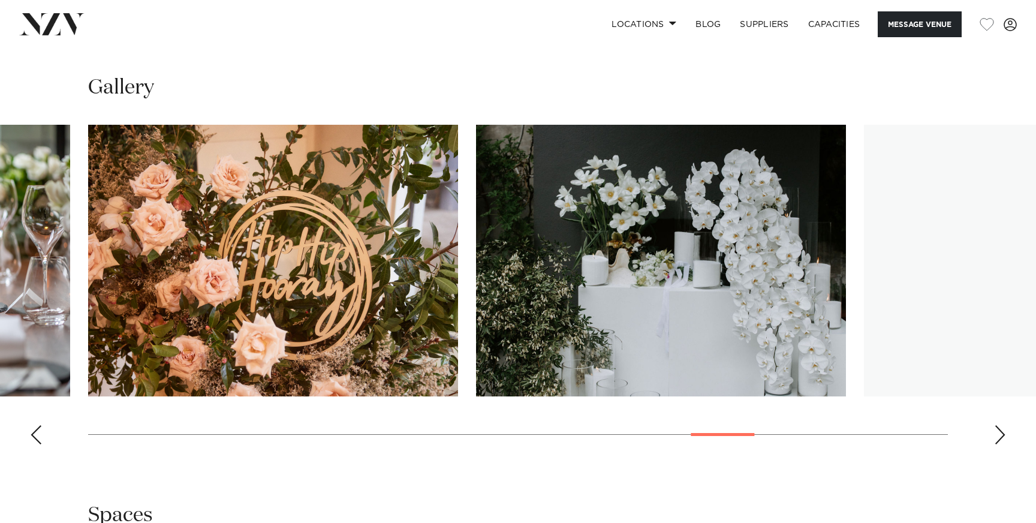
click at [998, 444] on div "Next slide" at bounding box center [1000, 434] width 12 height 19
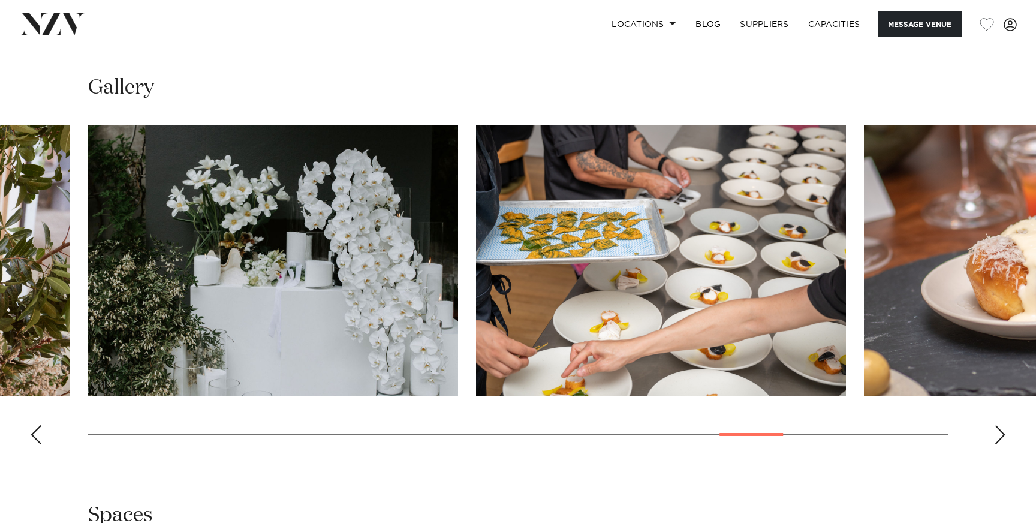
click at [998, 444] on div "Next slide" at bounding box center [1000, 434] width 12 height 19
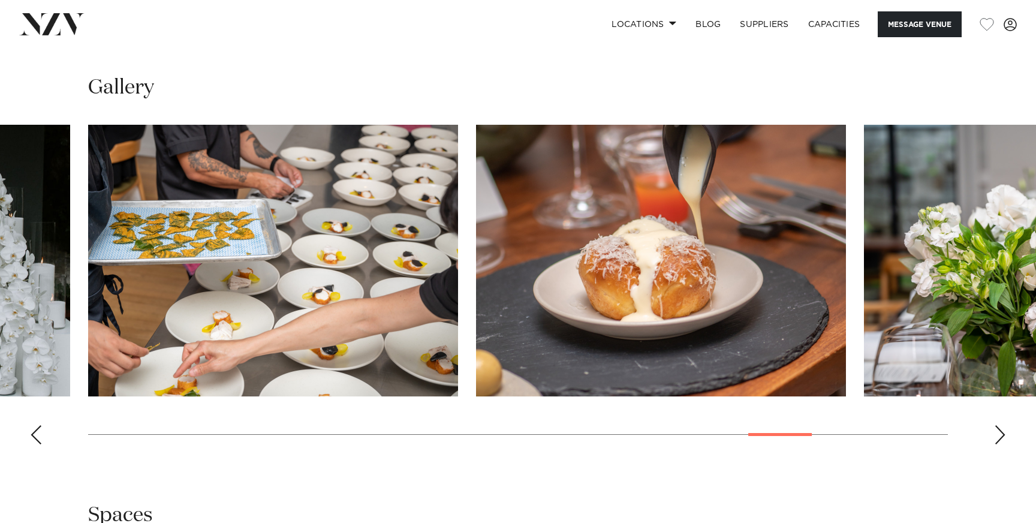
click at [998, 444] on div "Next slide" at bounding box center [1000, 434] width 12 height 19
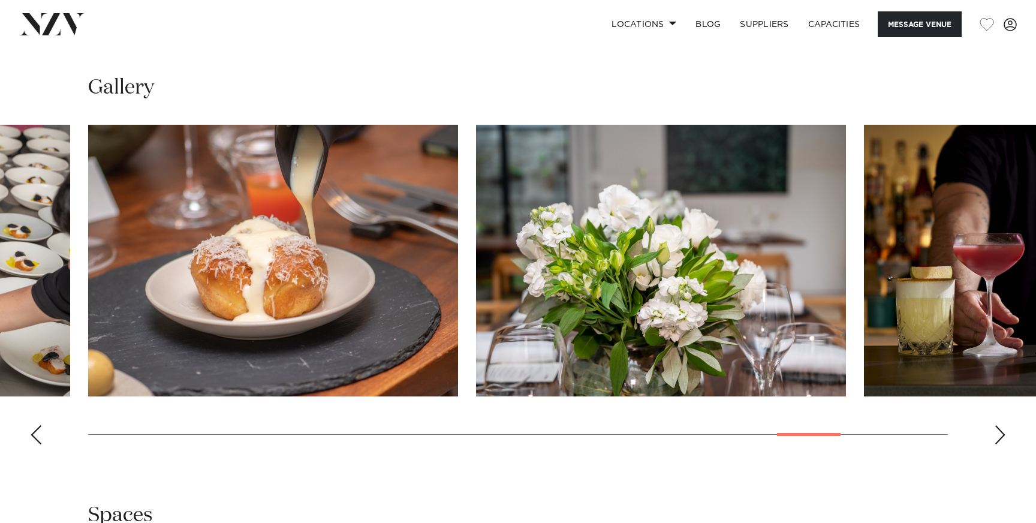
click at [998, 444] on div "Next slide" at bounding box center [1000, 434] width 12 height 19
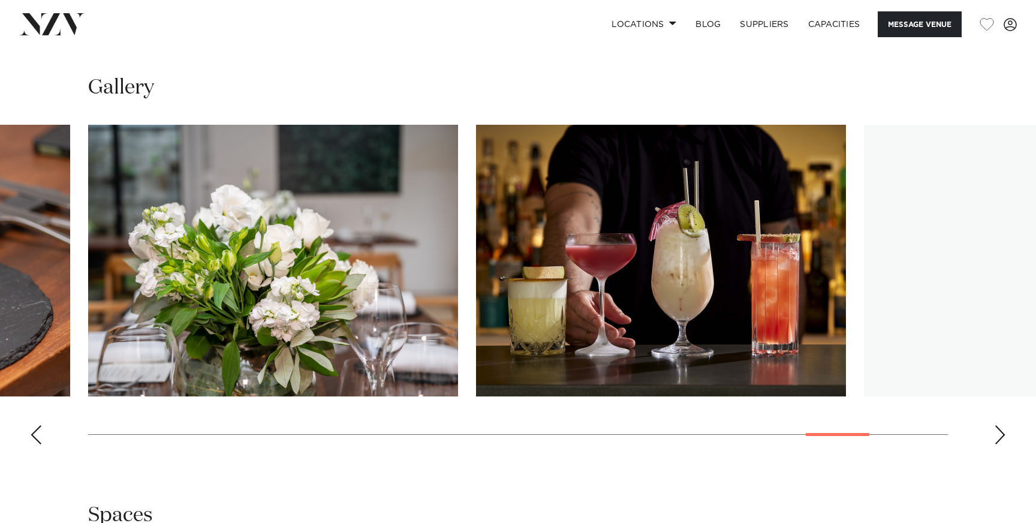
click at [998, 444] on div "Next slide" at bounding box center [1000, 434] width 12 height 19
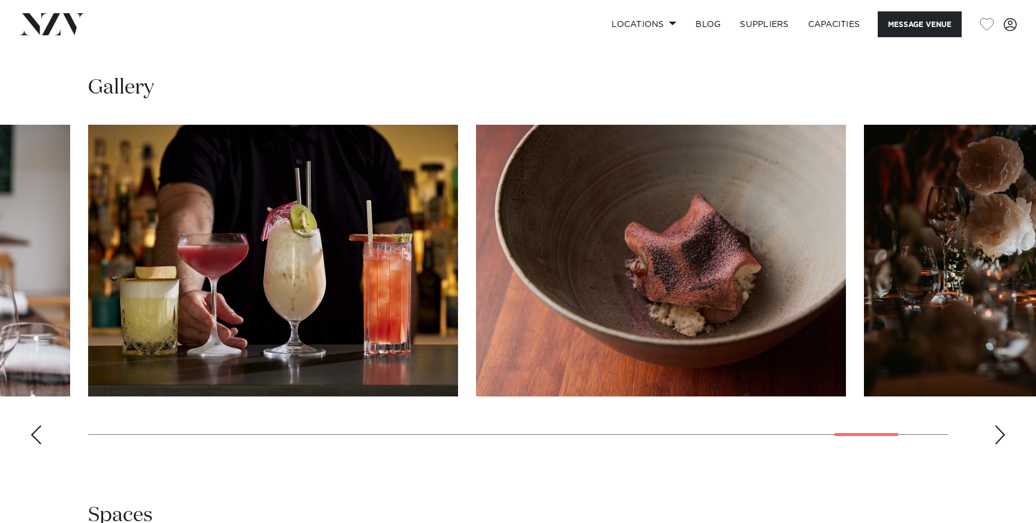
click at [998, 444] on div "Next slide" at bounding box center [1000, 434] width 12 height 19
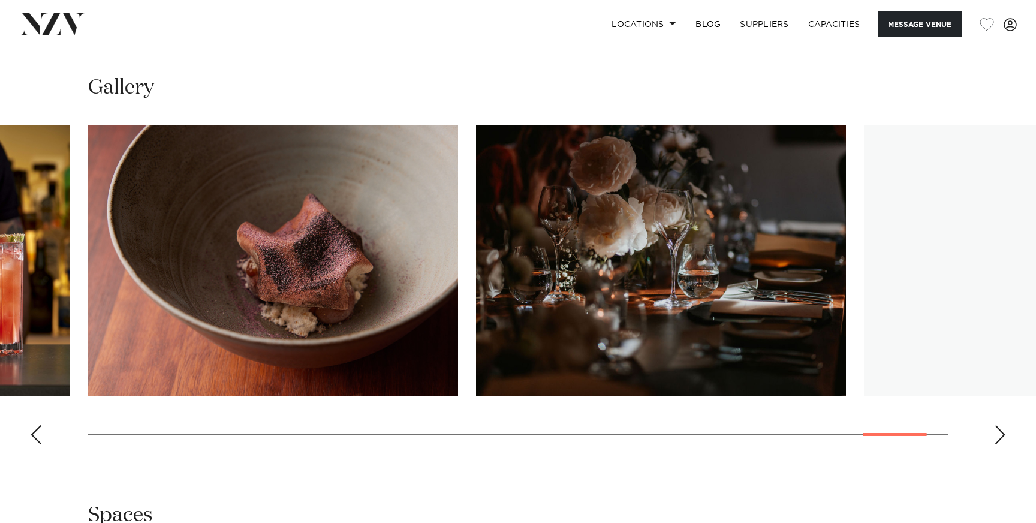
click at [998, 444] on div "Next slide" at bounding box center [1000, 434] width 12 height 19
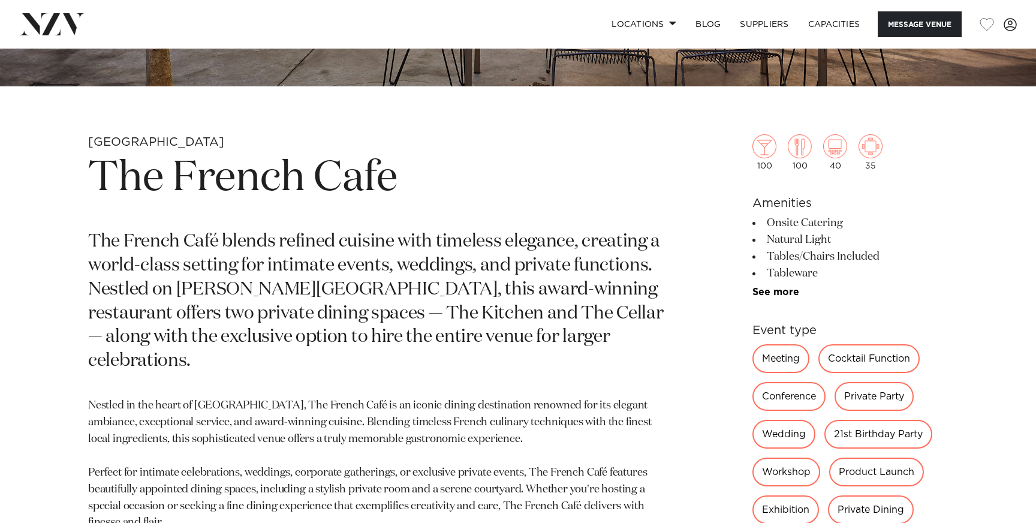
scroll to position [83, 0]
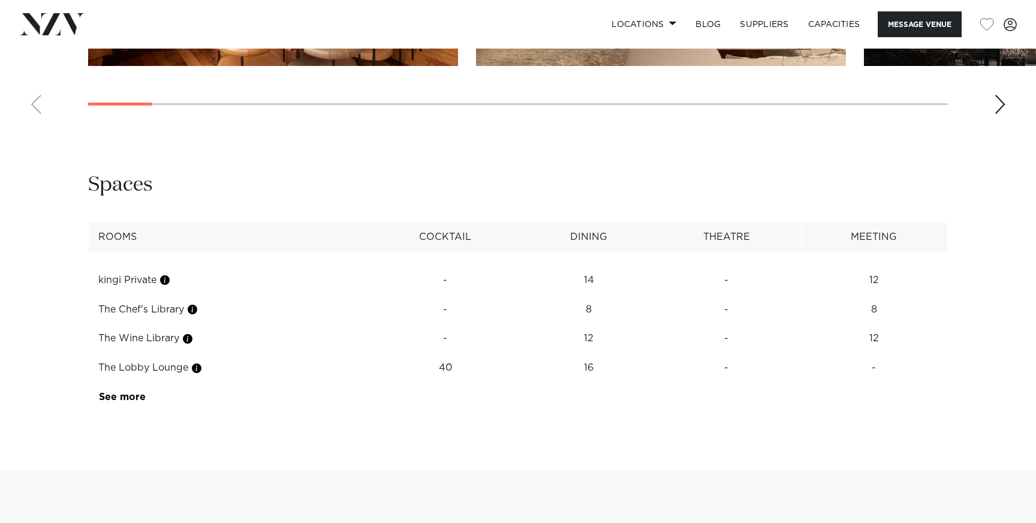
scroll to position [1954, 0]
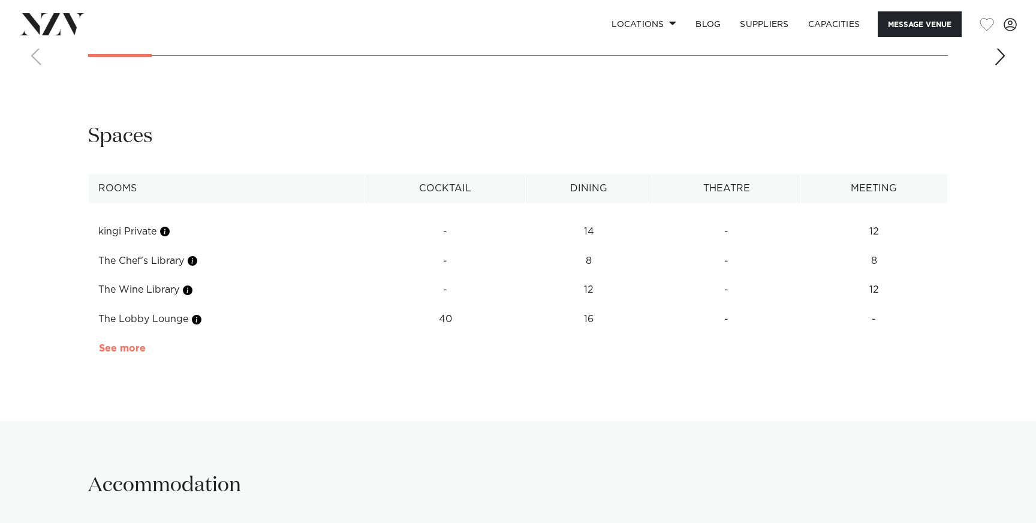
click at [119, 353] on link "See more" at bounding box center [146, 349] width 94 height 10
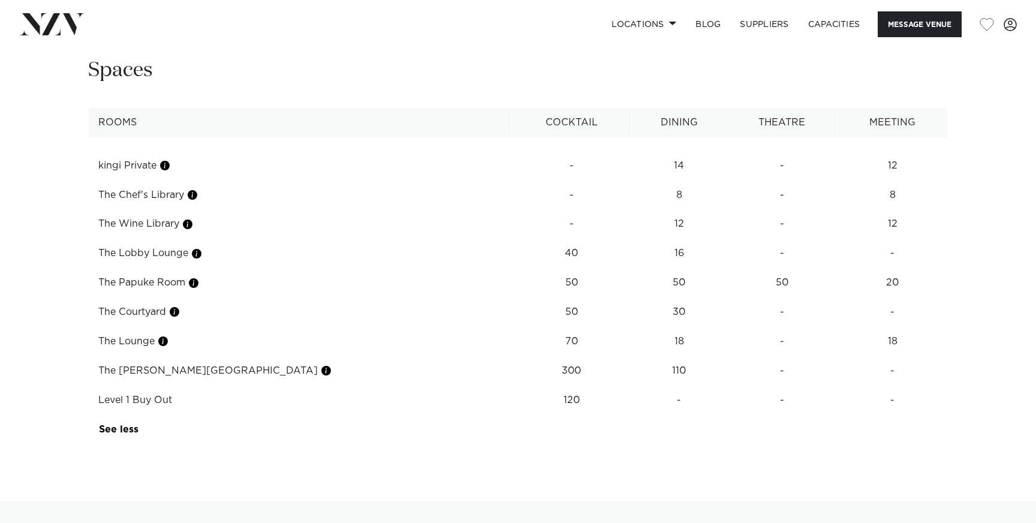
scroll to position [2021, 0]
click at [320, 369] on button "button" at bounding box center [326, 370] width 12 height 12
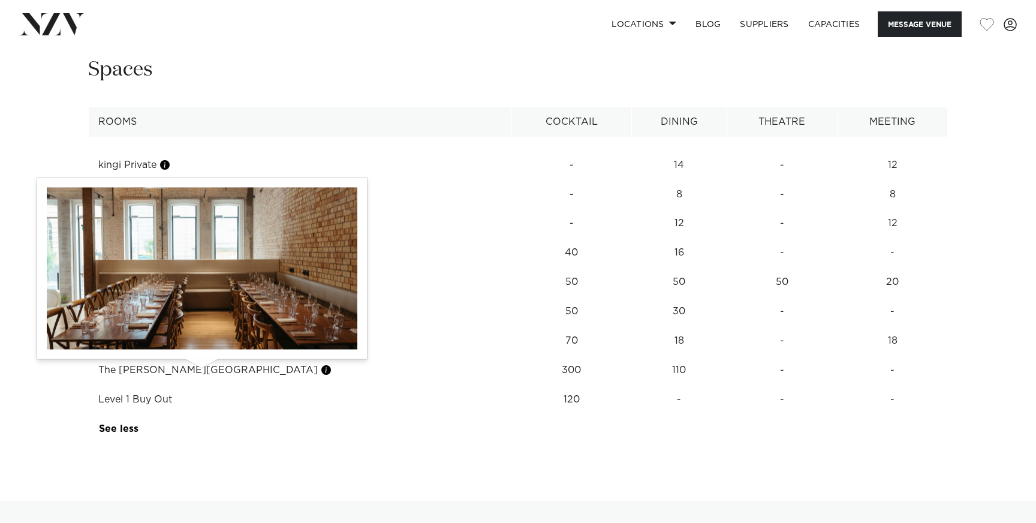
click at [320, 371] on button "button" at bounding box center [326, 370] width 12 height 12
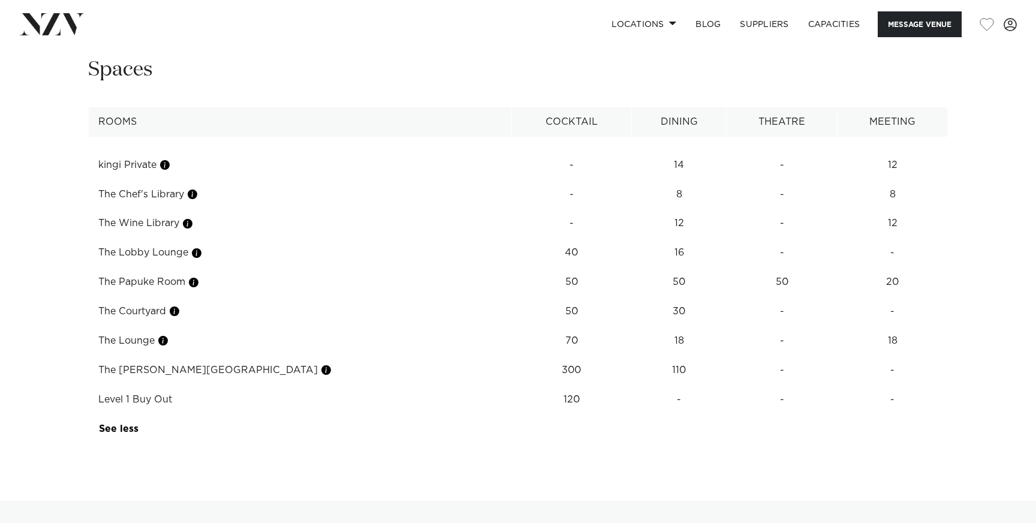
click at [303, 269] on td "The Papuke Room" at bounding box center [300, 281] width 423 height 29
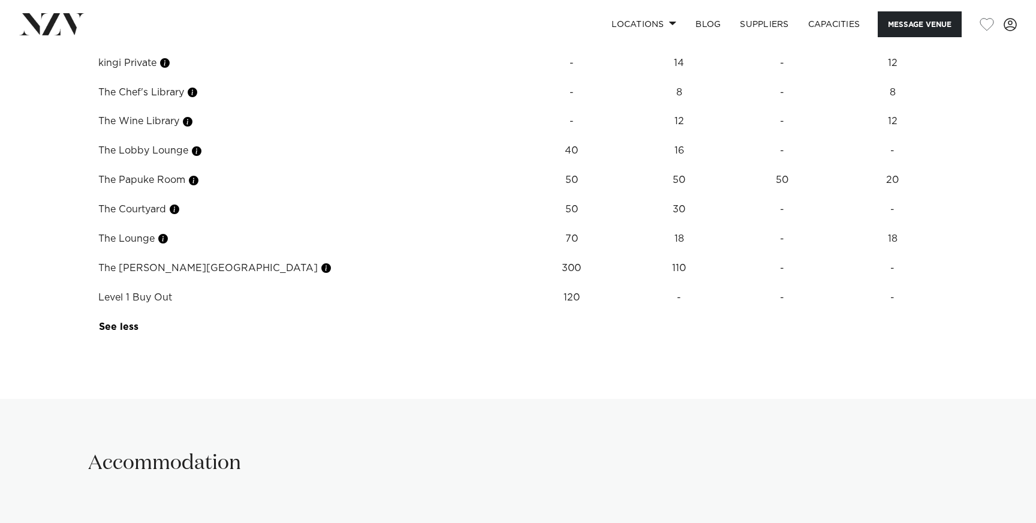
scroll to position [2134, 0]
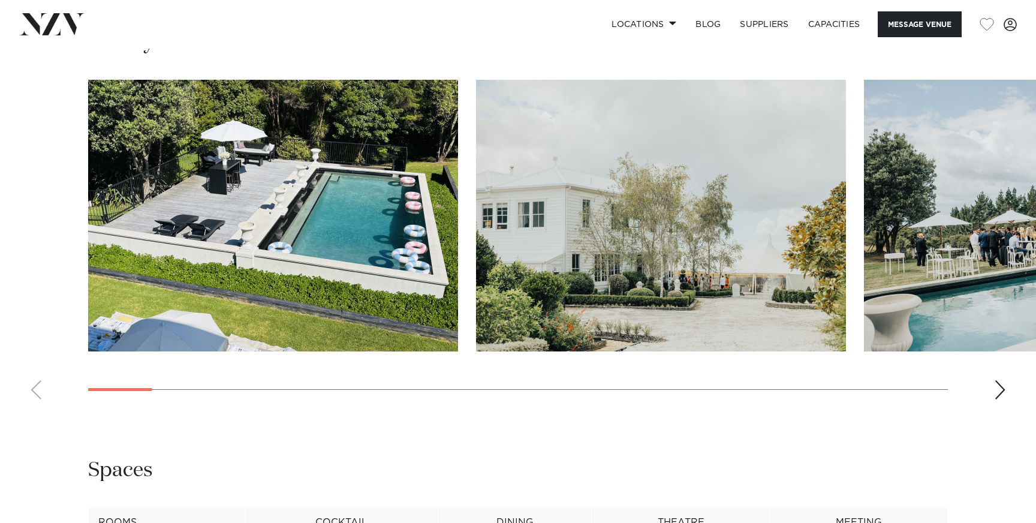
scroll to position [1179, 0]
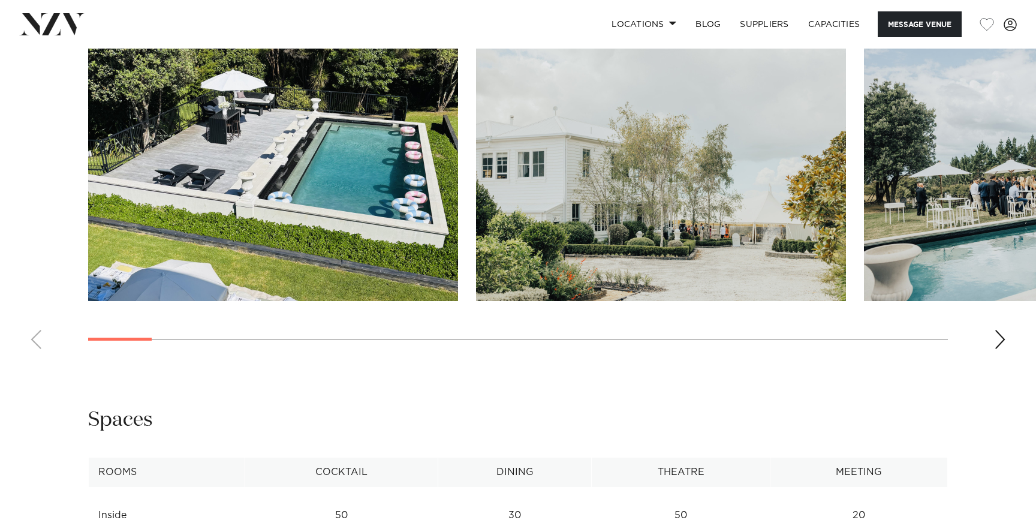
click at [1001, 344] on div "Next slide" at bounding box center [1000, 339] width 12 height 19
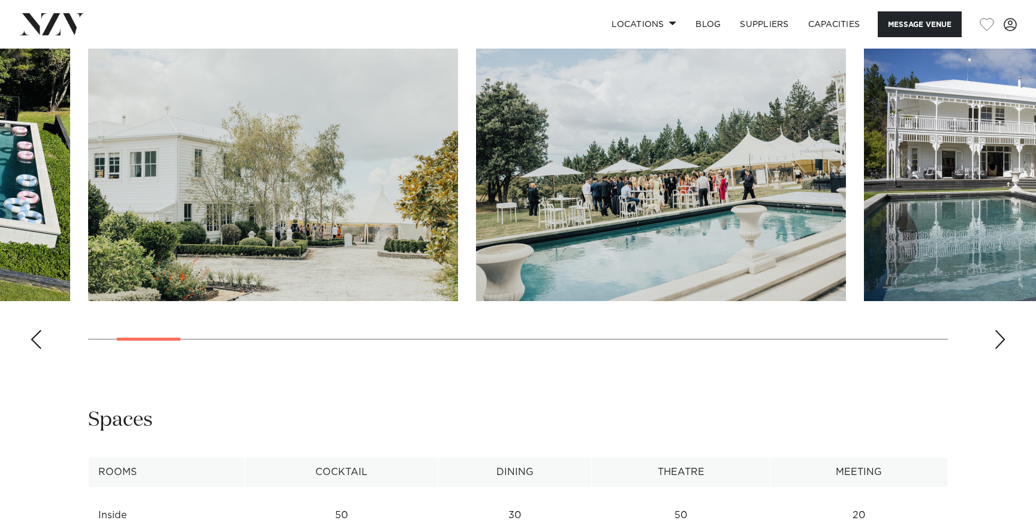
click at [1001, 344] on div "Next slide" at bounding box center [1000, 339] width 12 height 19
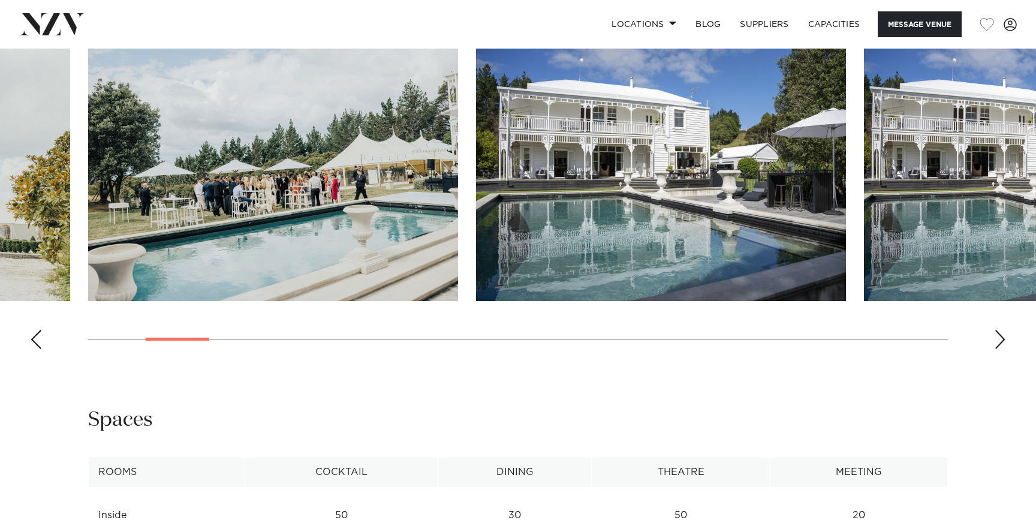
click at [1001, 344] on div "Next slide" at bounding box center [1000, 339] width 12 height 19
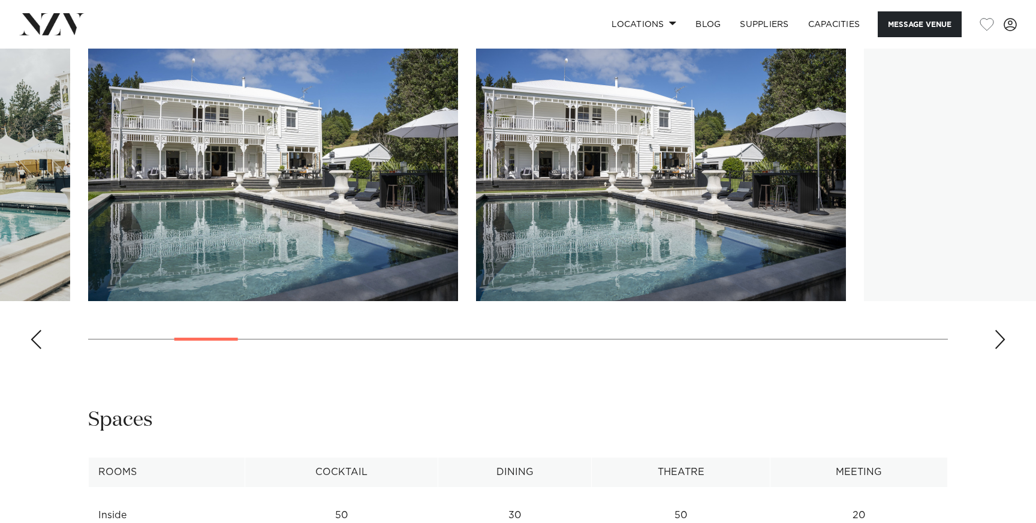
click at [1001, 344] on div "Next slide" at bounding box center [1000, 339] width 12 height 19
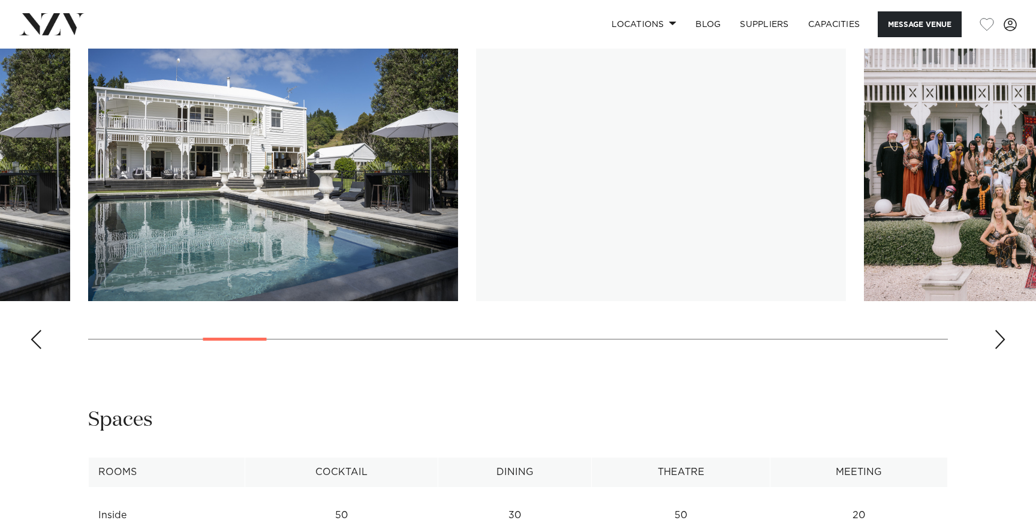
click at [1001, 344] on div "Next slide" at bounding box center [1000, 339] width 12 height 19
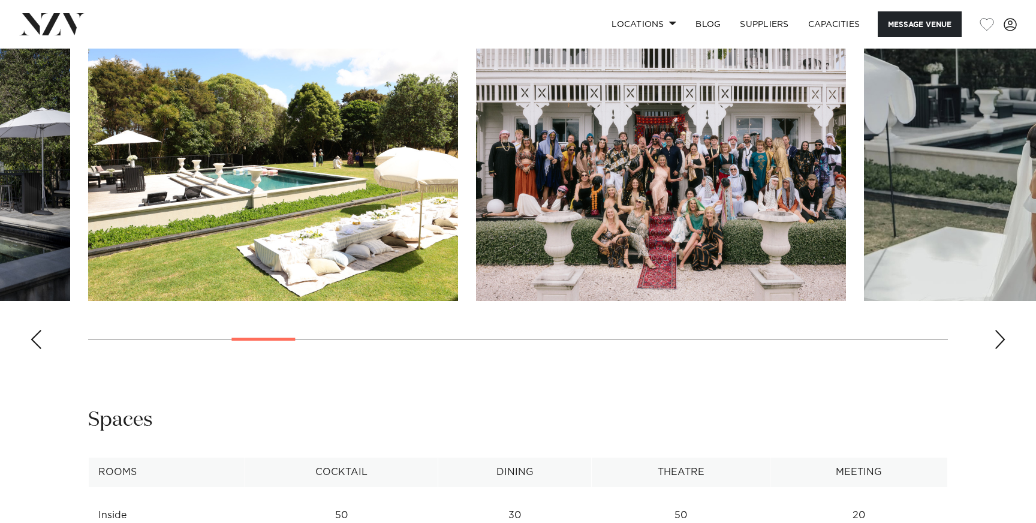
click at [1001, 344] on div "Next slide" at bounding box center [1000, 339] width 12 height 19
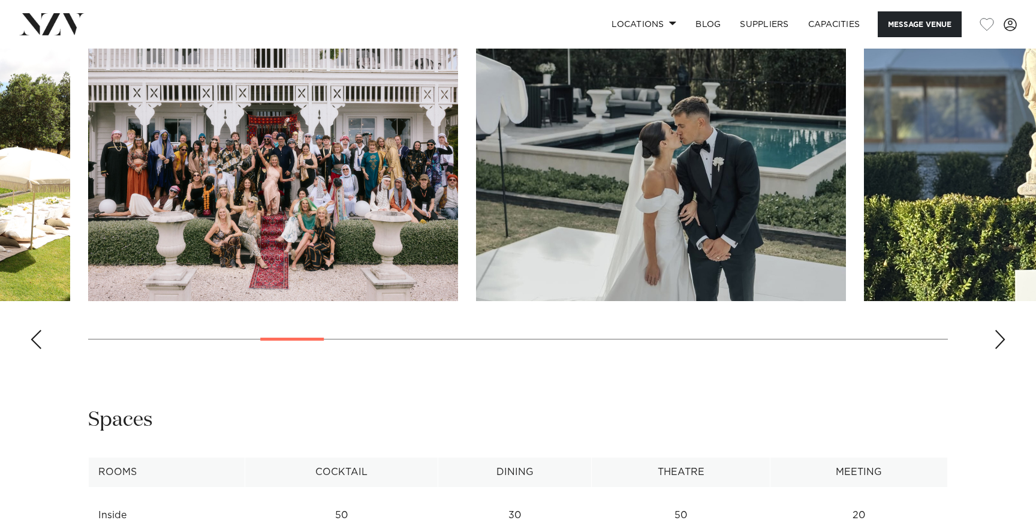
click at [1001, 345] on div "Next slide" at bounding box center [1000, 339] width 12 height 19
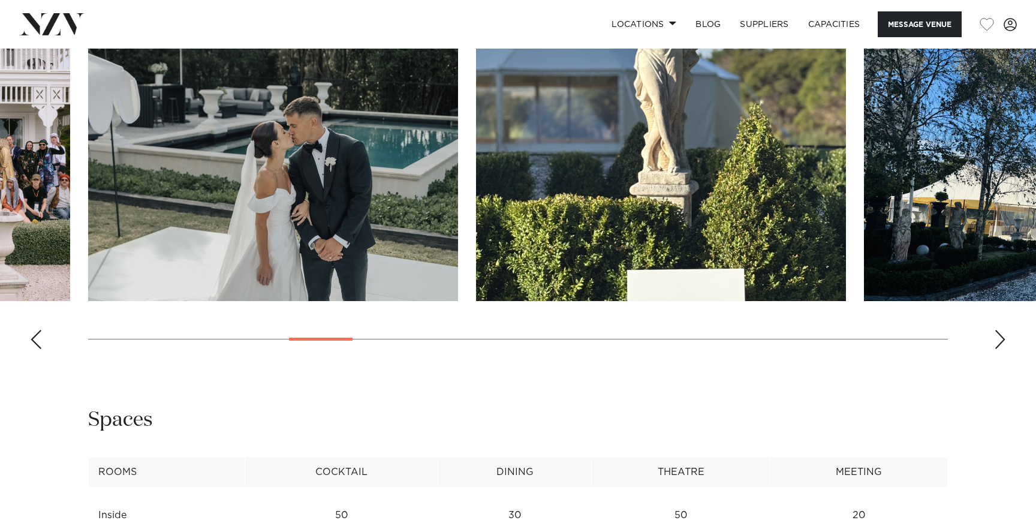
click at [1001, 345] on div "Next slide" at bounding box center [1000, 339] width 12 height 19
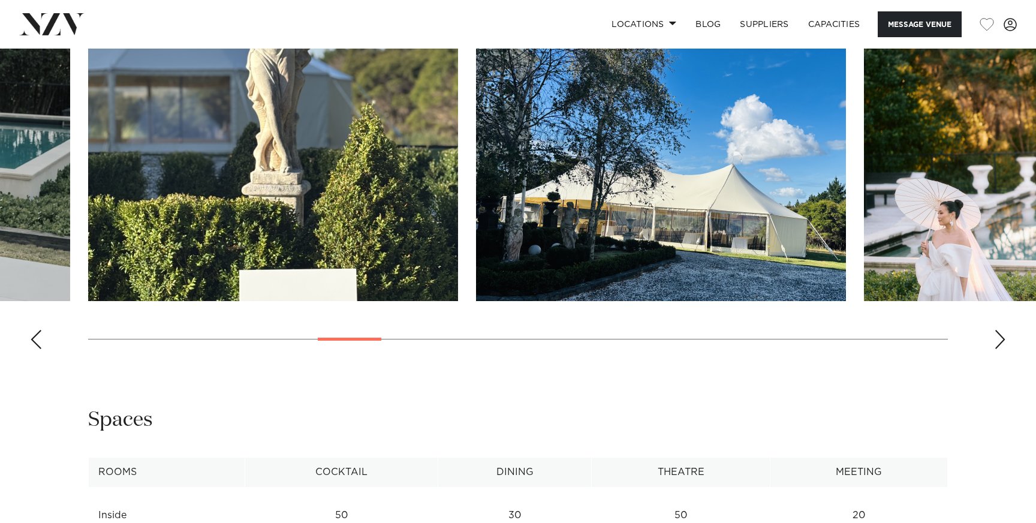
click at [1001, 343] on div "Next slide" at bounding box center [1000, 339] width 12 height 19
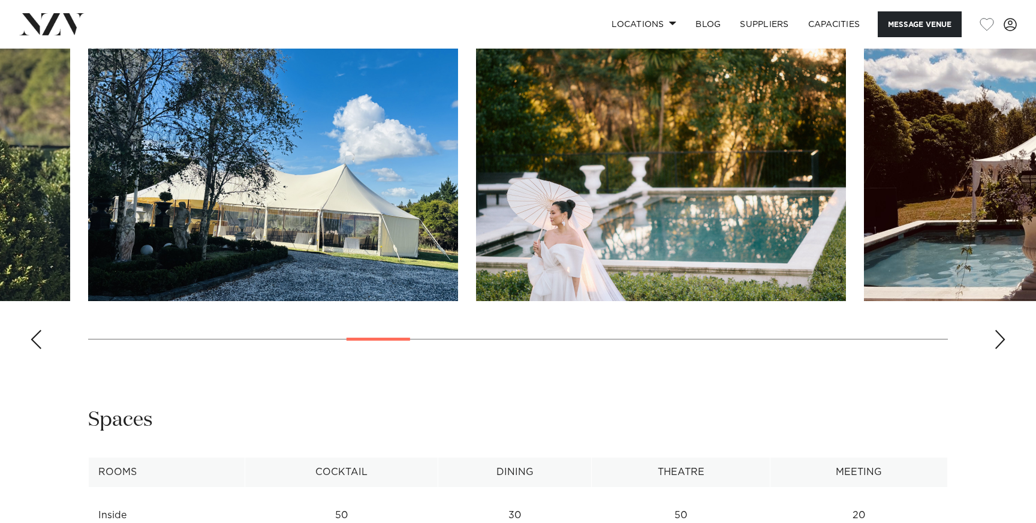
click at [1001, 343] on div "Next slide" at bounding box center [1000, 339] width 12 height 19
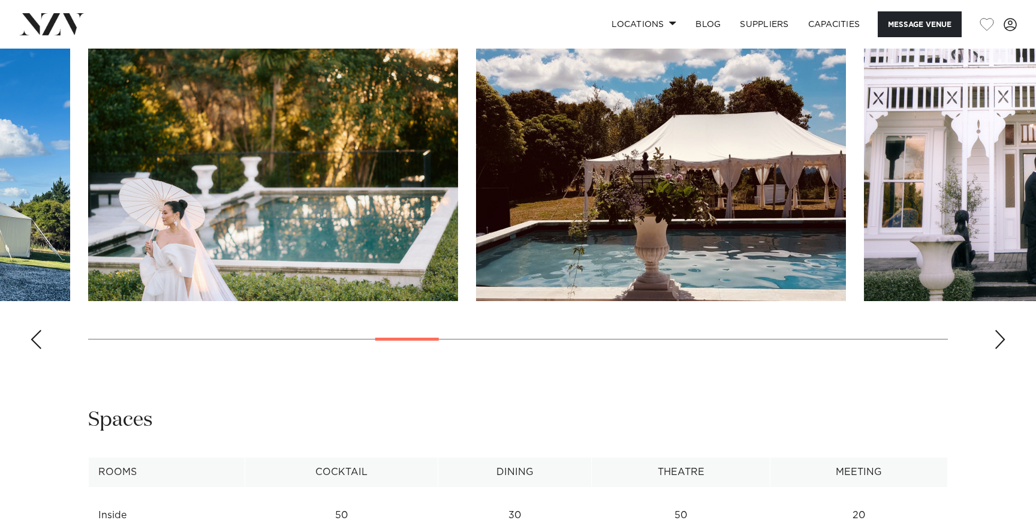
click at [1001, 343] on div "Next slide" at bounding box center [1000, 339] width 12 height 19
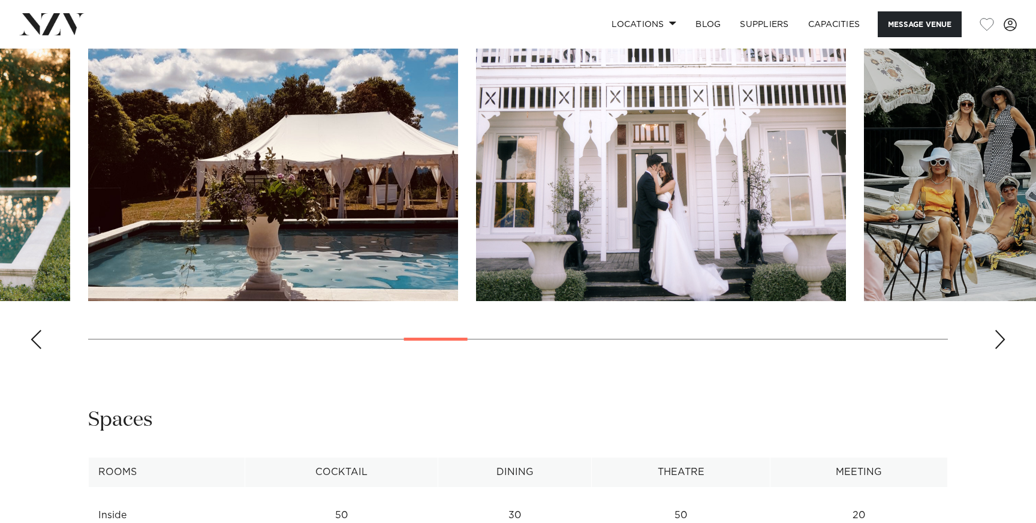
click at [1001, 343] on div "Next slide" at bounding box center [1000, 339] width 12 height 19
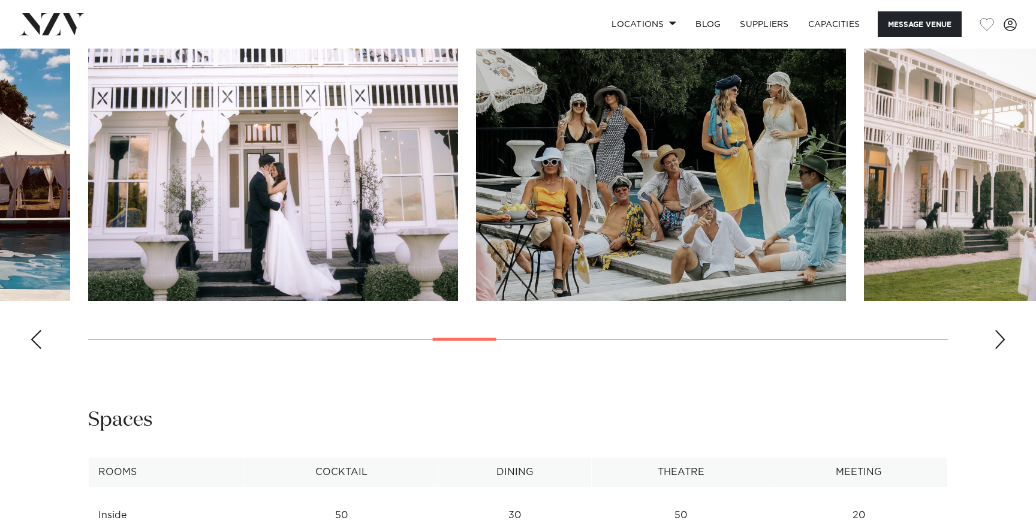
click at [1001, 343] on div "Next slide" at bounding box center [1000, 339] width 12 height 19
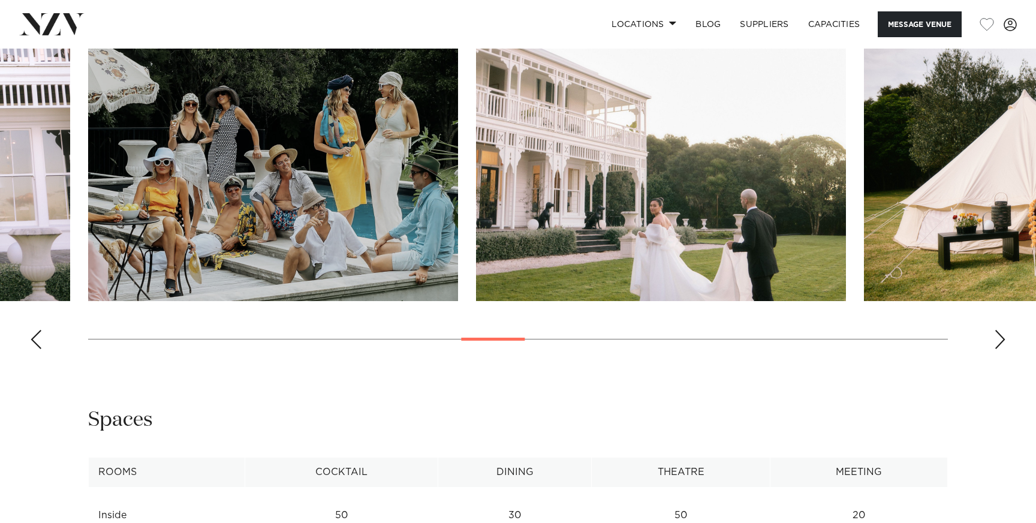
click at [1001, 343] on div "Next slide" at bounding box center [1000, 339] width 12 height 19
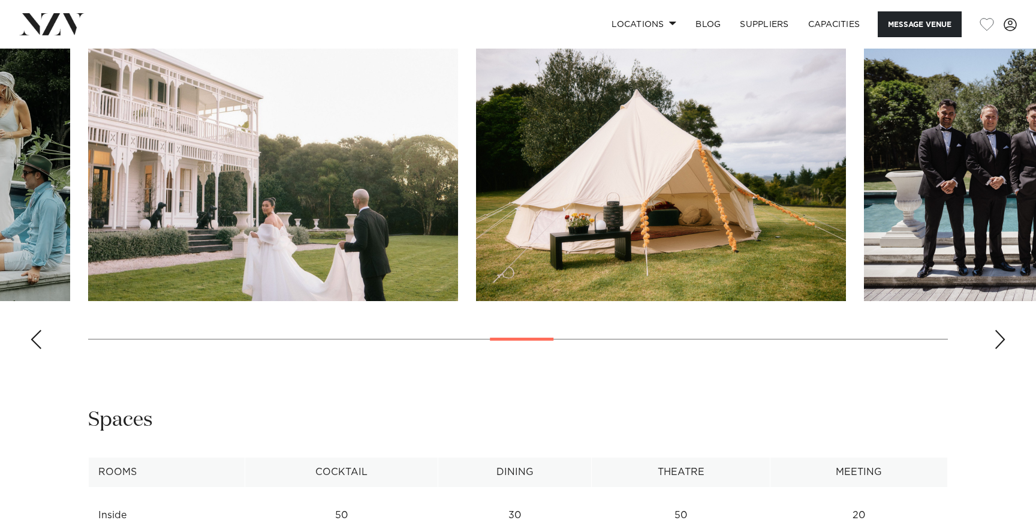
click at [1001, 343] on div "Next slide" at bounding box center [1000, 339] width 12 height 19
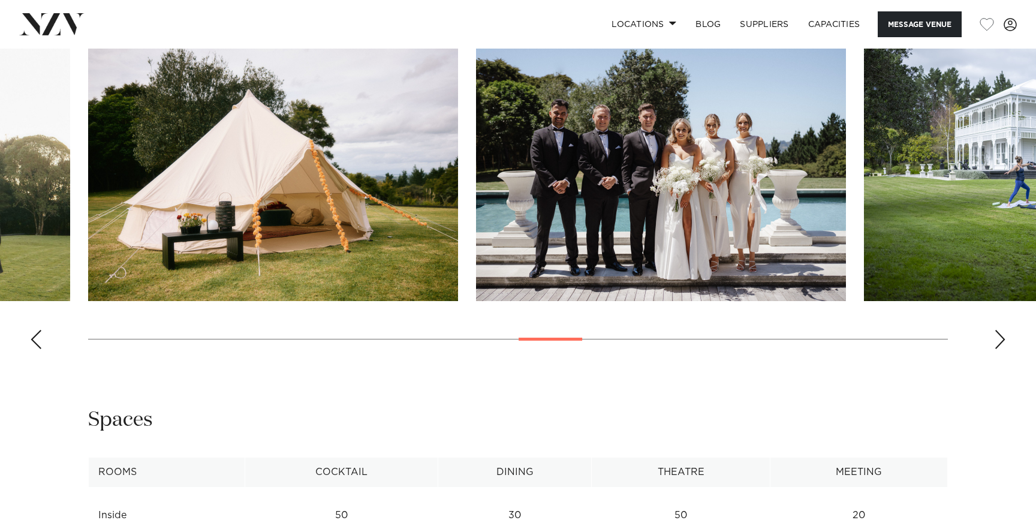
click at [1001, 343] on div "Next slide" at bounding box center [1000, 339] width 12 height 19
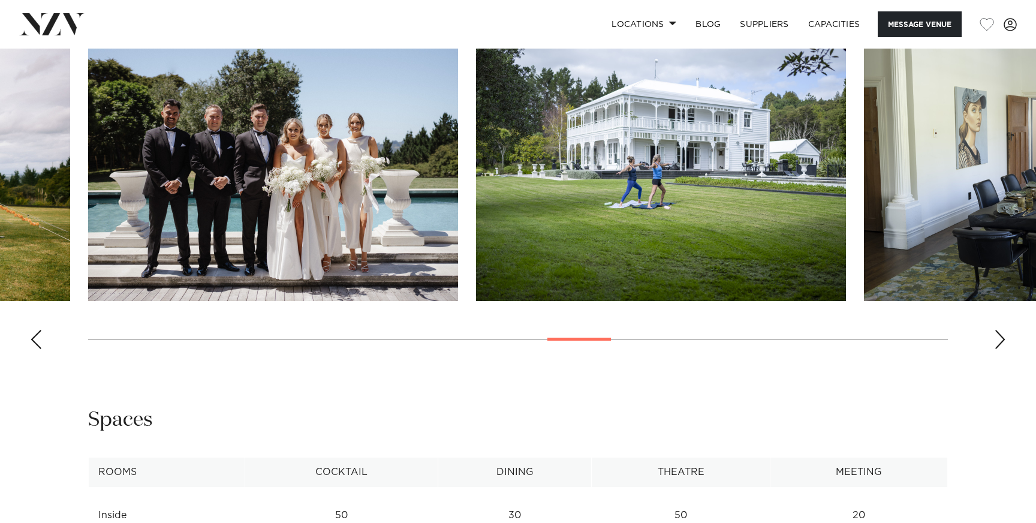
click at [1001, 343] on div "Next slide" at bounding box center [1000, 339] width 12 height 19
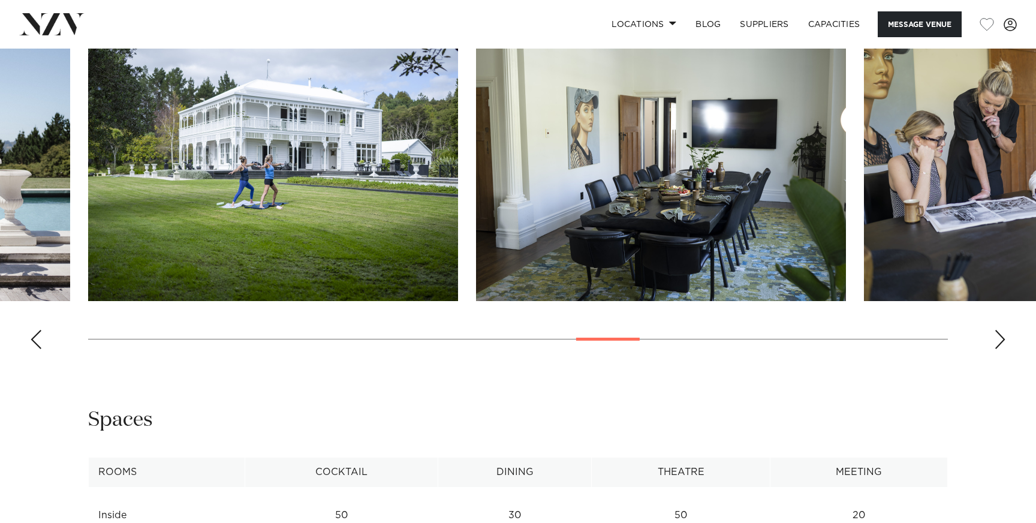
click at [1001, 343] on div "Next slide" at bounding box center [1000, 339] width 12 height 19
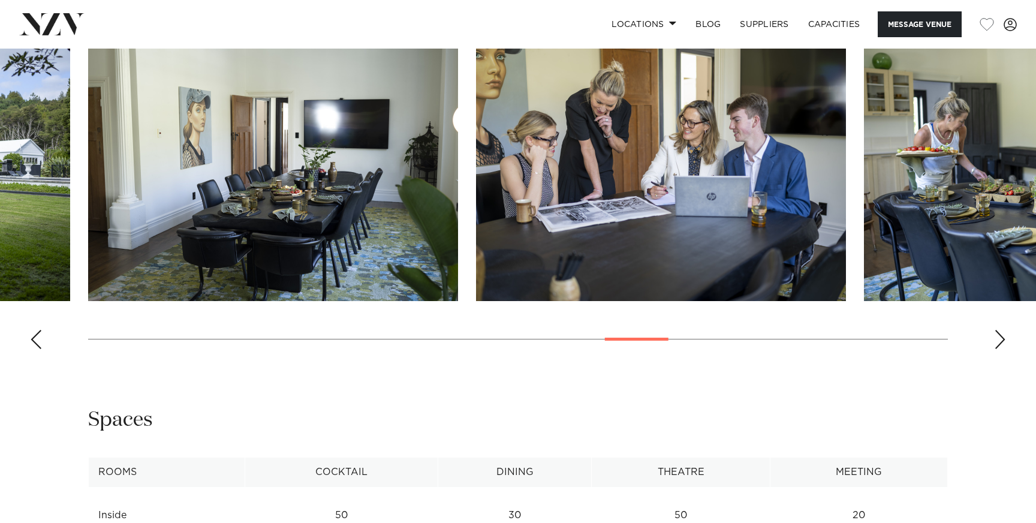
click at [1001, 343] on div "Next slide" at bounding box center [1000, 339] width 12 height 19
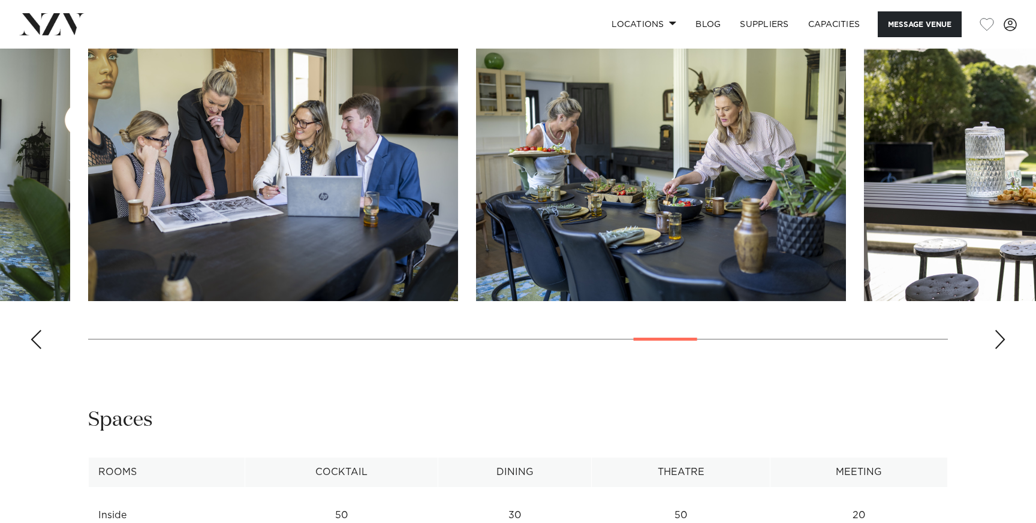
click at [1001, 343] on div "Next slide" at bounding box center [1000, 339] width 12 height 19
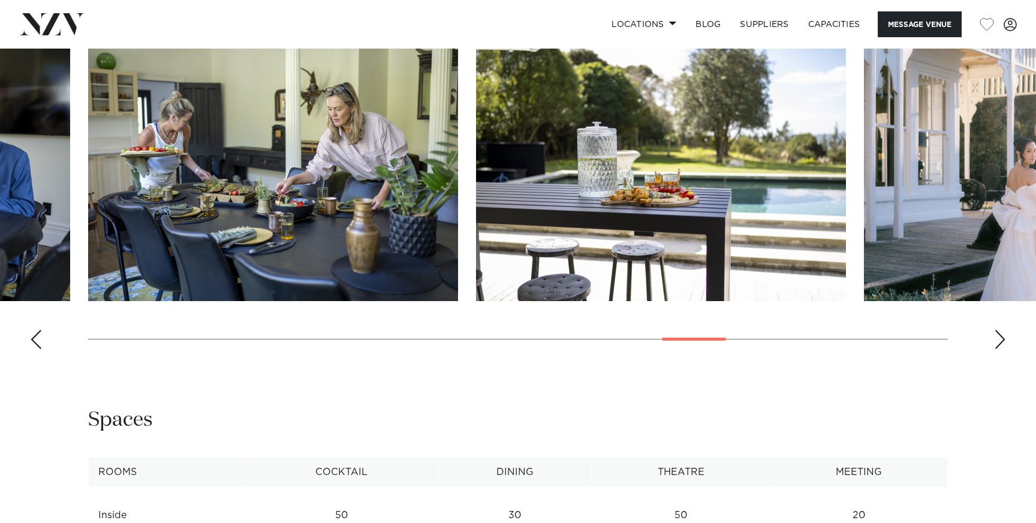
click at [1001, 344] on div "Next slide" at bounding box center [1000, 339] width 12 height 19
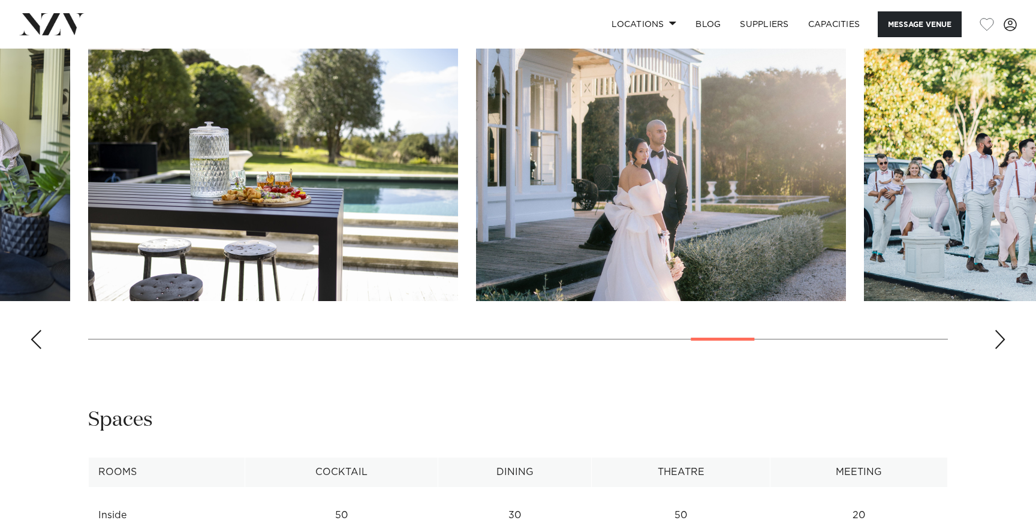
click at [1001, 344] on div "Next slide" at bounding box center [1000, 339] width 12 height 19
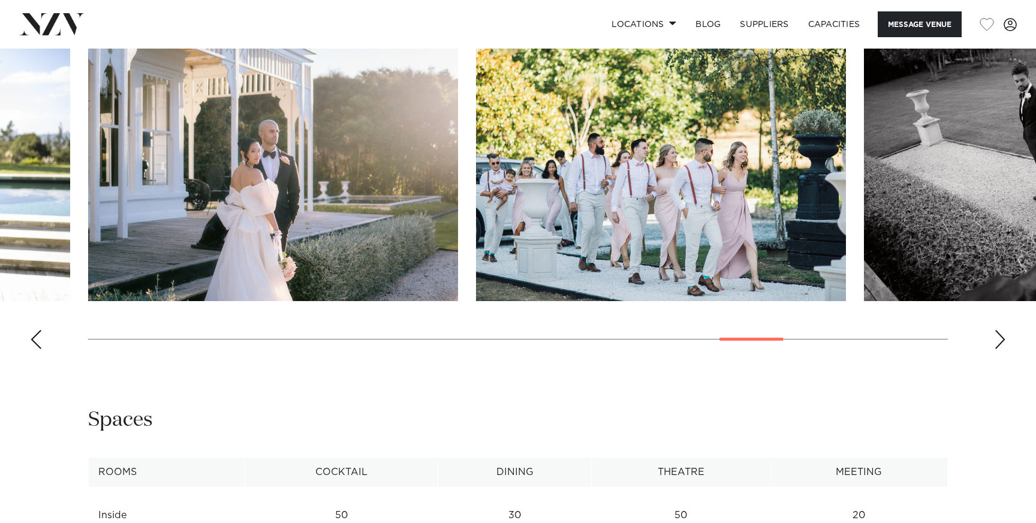
click at [1001, 344] on div "Next slide" at bounding box center [1000, 339] width 12 height 19
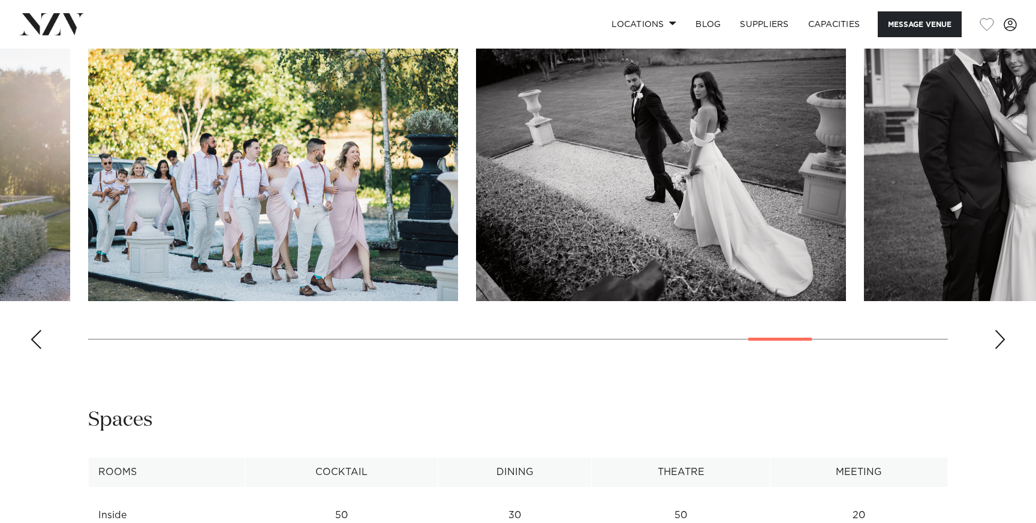
click at [1001, 344] on div "Next slide" at bounding box center [1000, 339] width 12 height 19
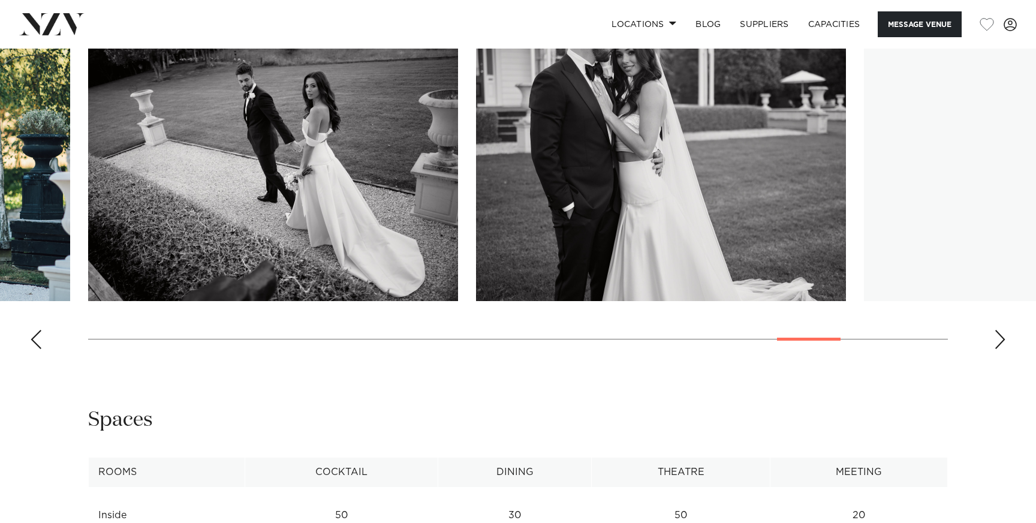
click at [1001, 344] on div "Next slide" at bounding box center [1000, 339] width 12 height 19
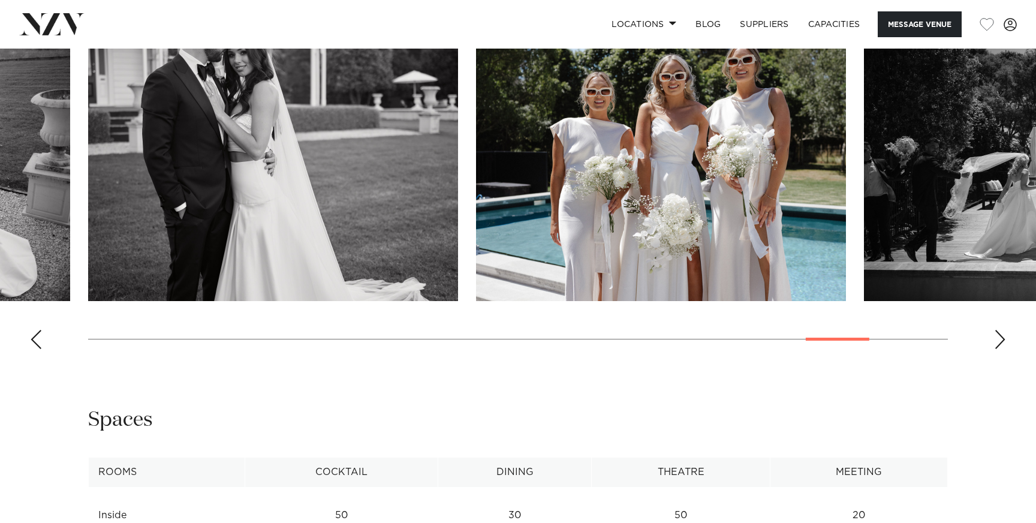
click at [1001, 346] on div "Next slide" at bounding box center [1000, 339] width 12 height 19
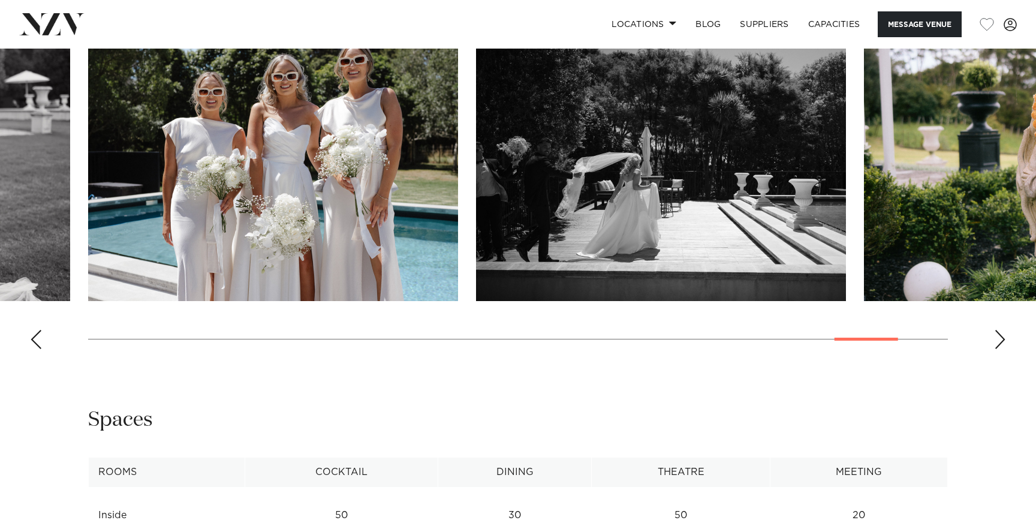
click at [1001, 346] on div "Next slide" at bounding box center [1000, 339] width 12 height 19
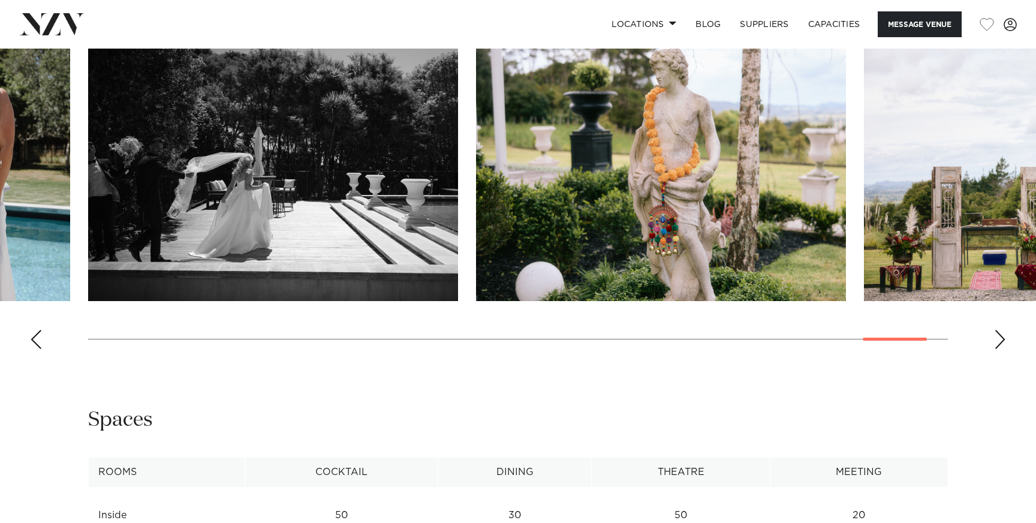
click at [1001, 348] on div "Next slide" at bounding box center [1000, 339] width 12 height 19
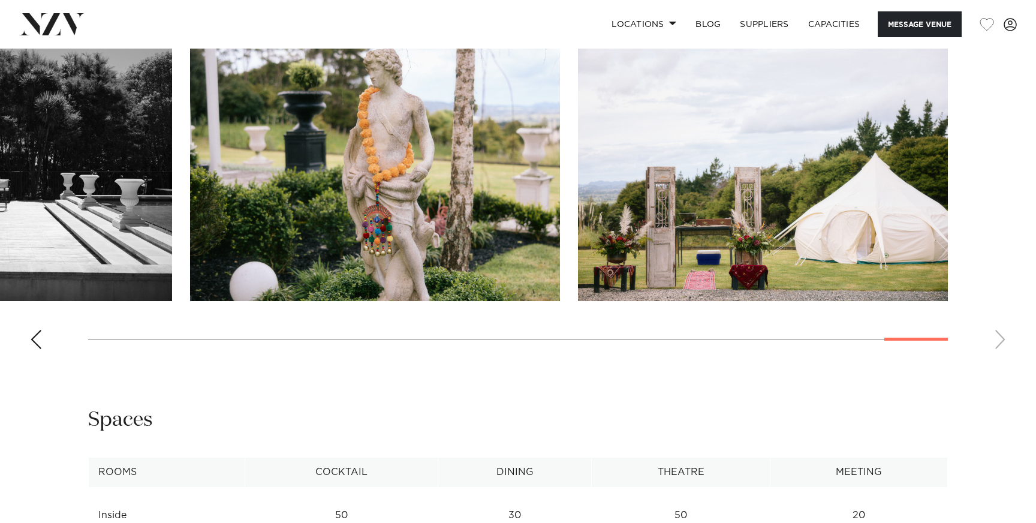
click at [1000, 344] on swiper-container at bounding box center [518, 193] width 1036 height 329
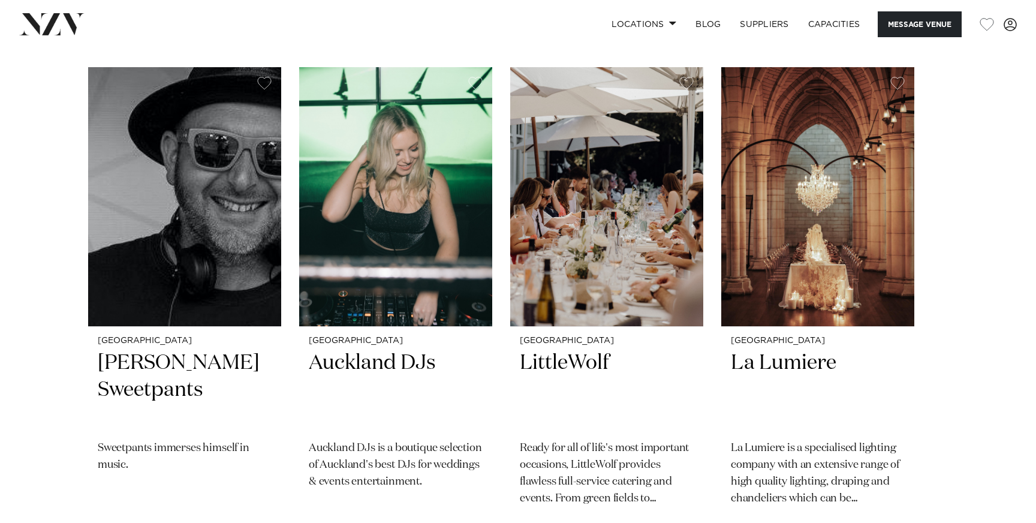
scroll to position [2913, 0]
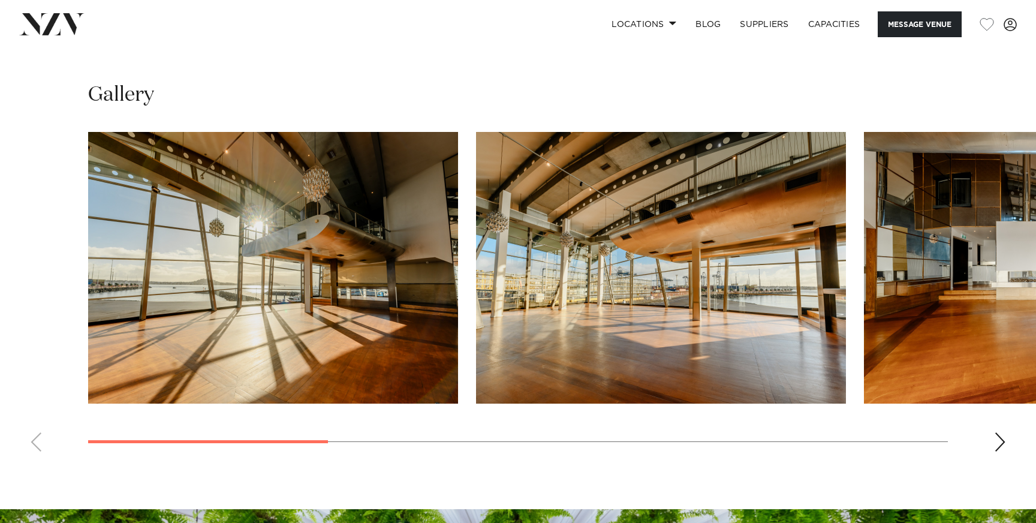
scroll to position [1125, 0]
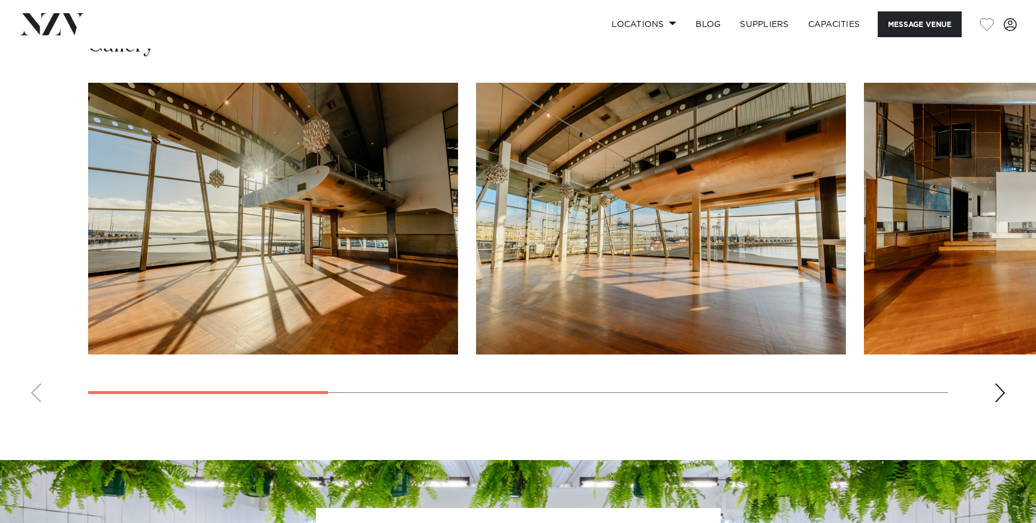
click at [1005, 396] on div "Next slide" at bounding box center [1000, 392] width 12 height 19
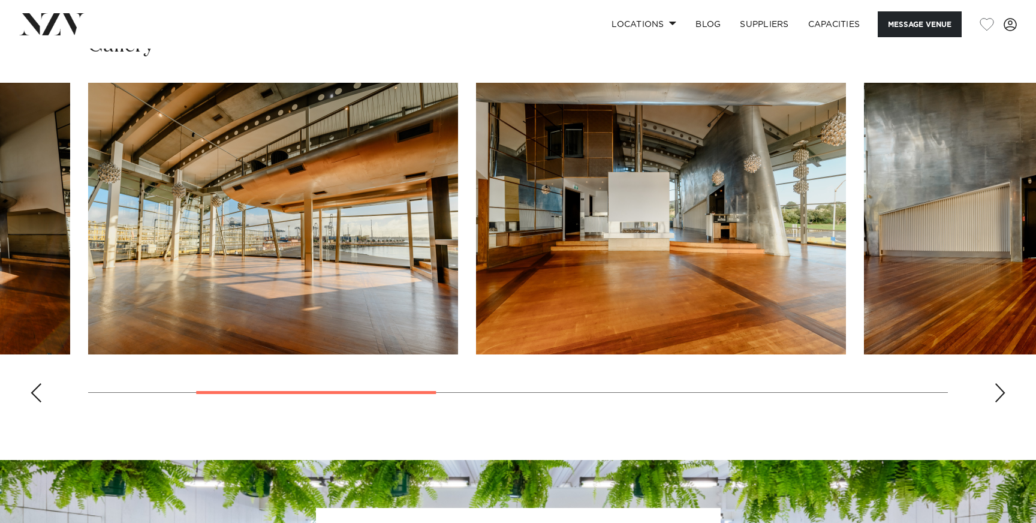
click at [996, 399] on div "Next slide" at bounding box center [1000, 392] width 12 height 19
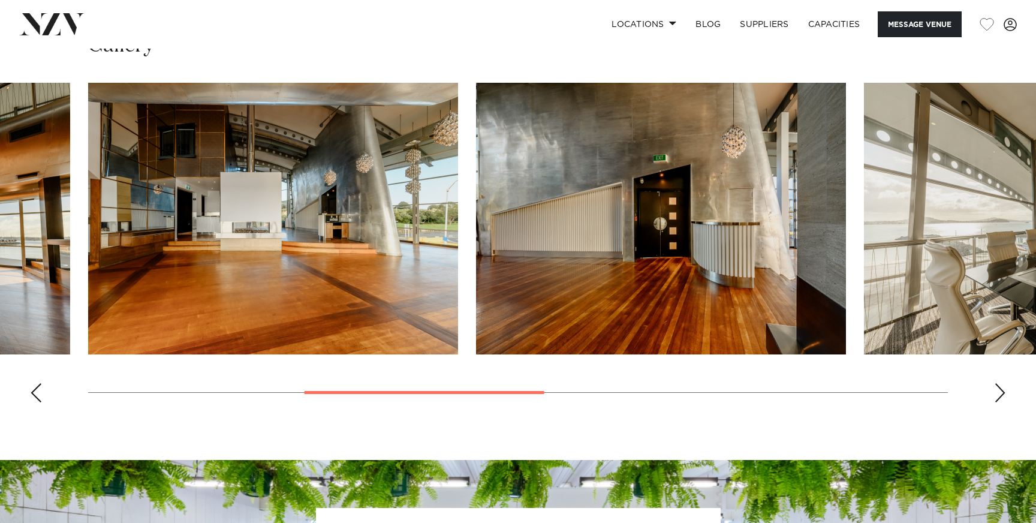
click at [998, 405] on swiper-container at bounding box center [518, 247] width 1036 height 329
click at [999, 399] on div "Next slide" at bounding box center [1000, 392] width 12 height 19
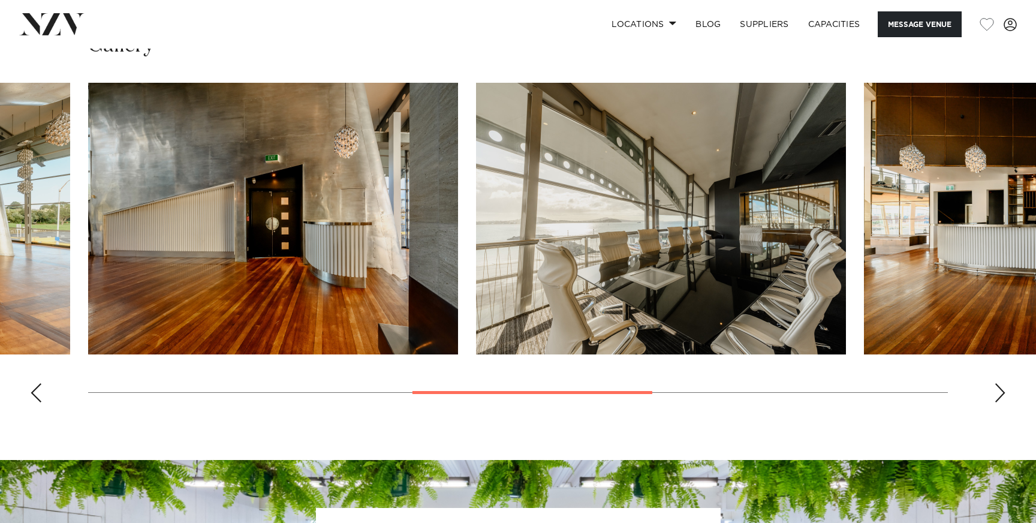
click at [999, 394] on div "Next slide" at bounding box center [1000, 392] width 12 height 19
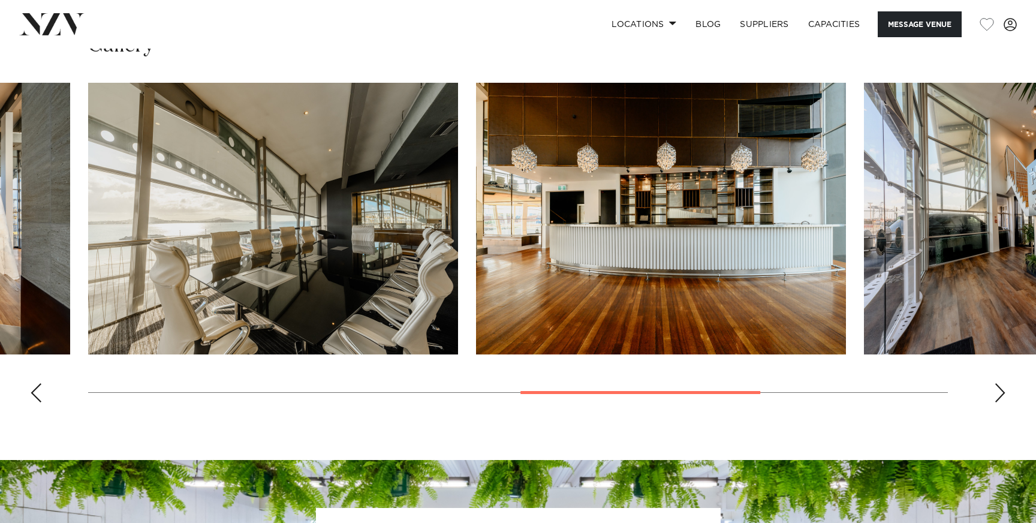
click at [999, 394] on div "Next slide" at bounding box center [1000, 392] width 12 height 19
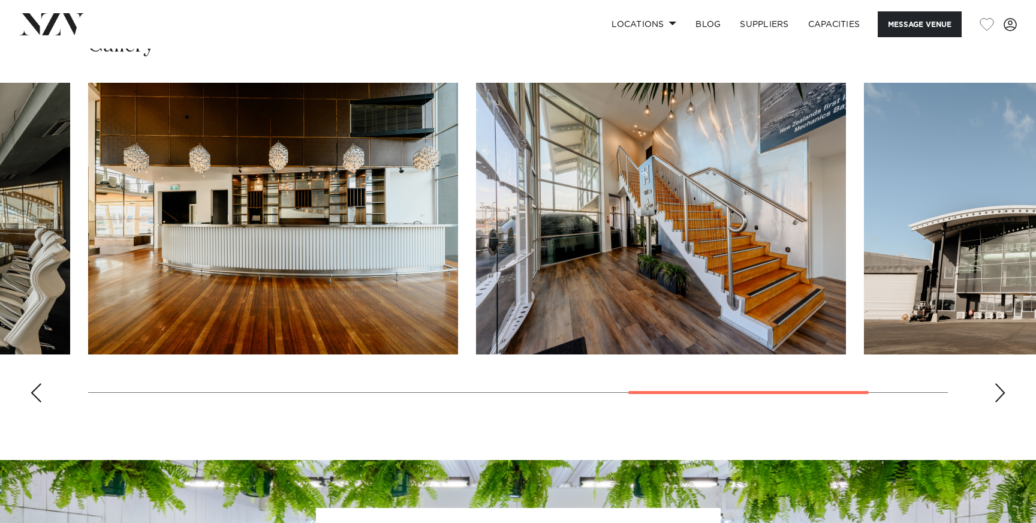
click at [999, 394] on div "Next slide" at bounding box center [1000, 392] width 12 height 19
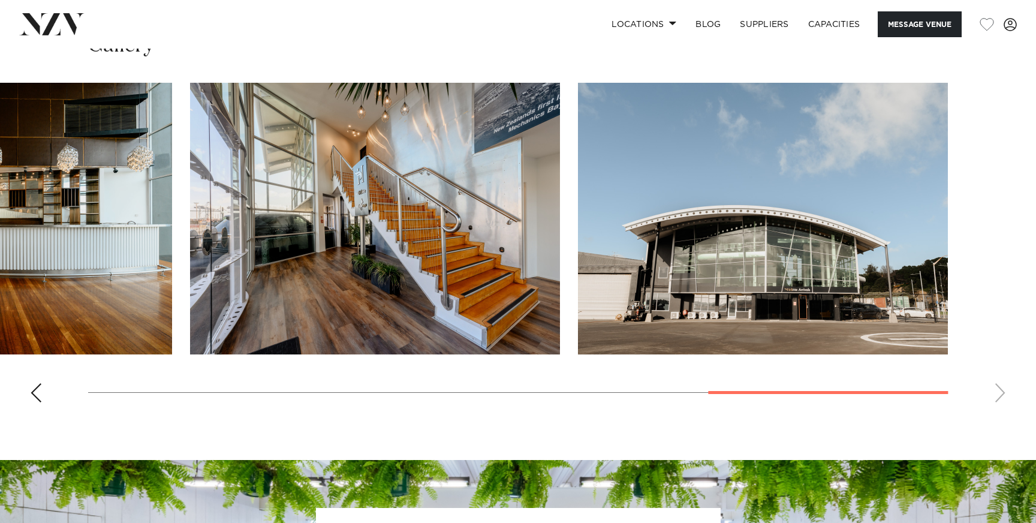
click at [999, 394] on swiper-container at bounding box center [518, 247] width 1036 height 329
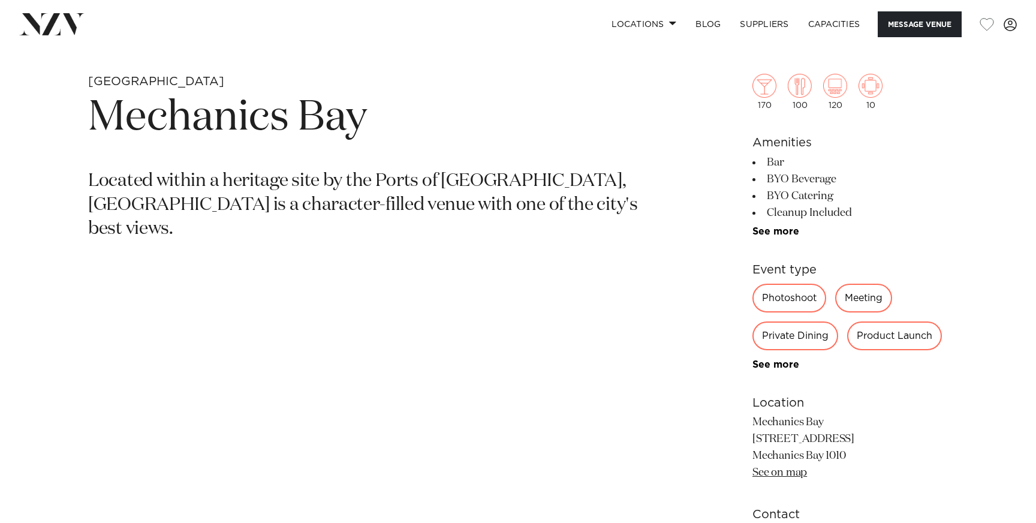
scroll to position [405, 0]
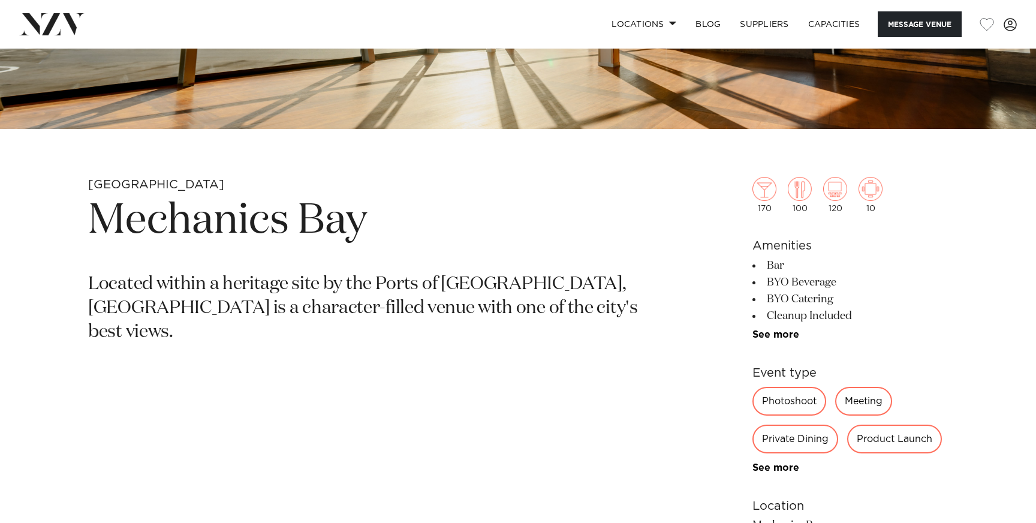
click at [704, 469] on div "[GEOGRAPHIC_DATA] Located within a heritage site by the Ports of [GEOGRAPHIC_DA…" at bounding box center [518, 456] width 1017 height 558
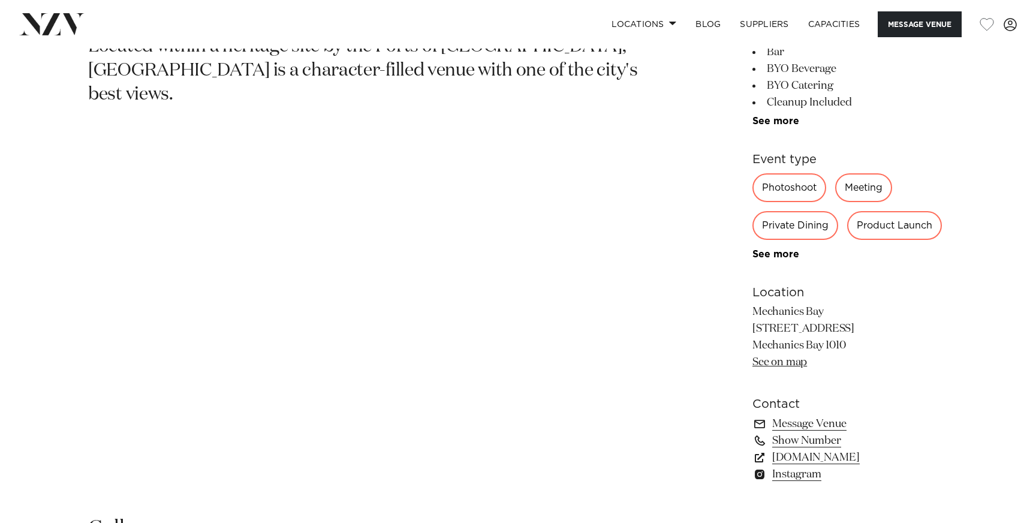
scroll to position [663, 0]
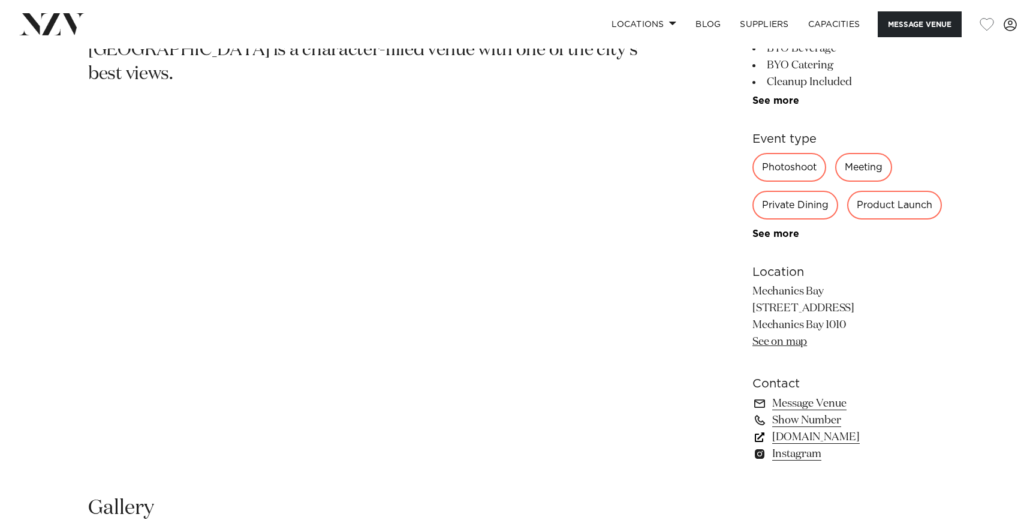
click at [835, 439] on link "[DOMAIN_NAME]" at bounding box center [849, 437] width 195 height 17
